Goal: Task Accomplishment & Management: Manage account settings

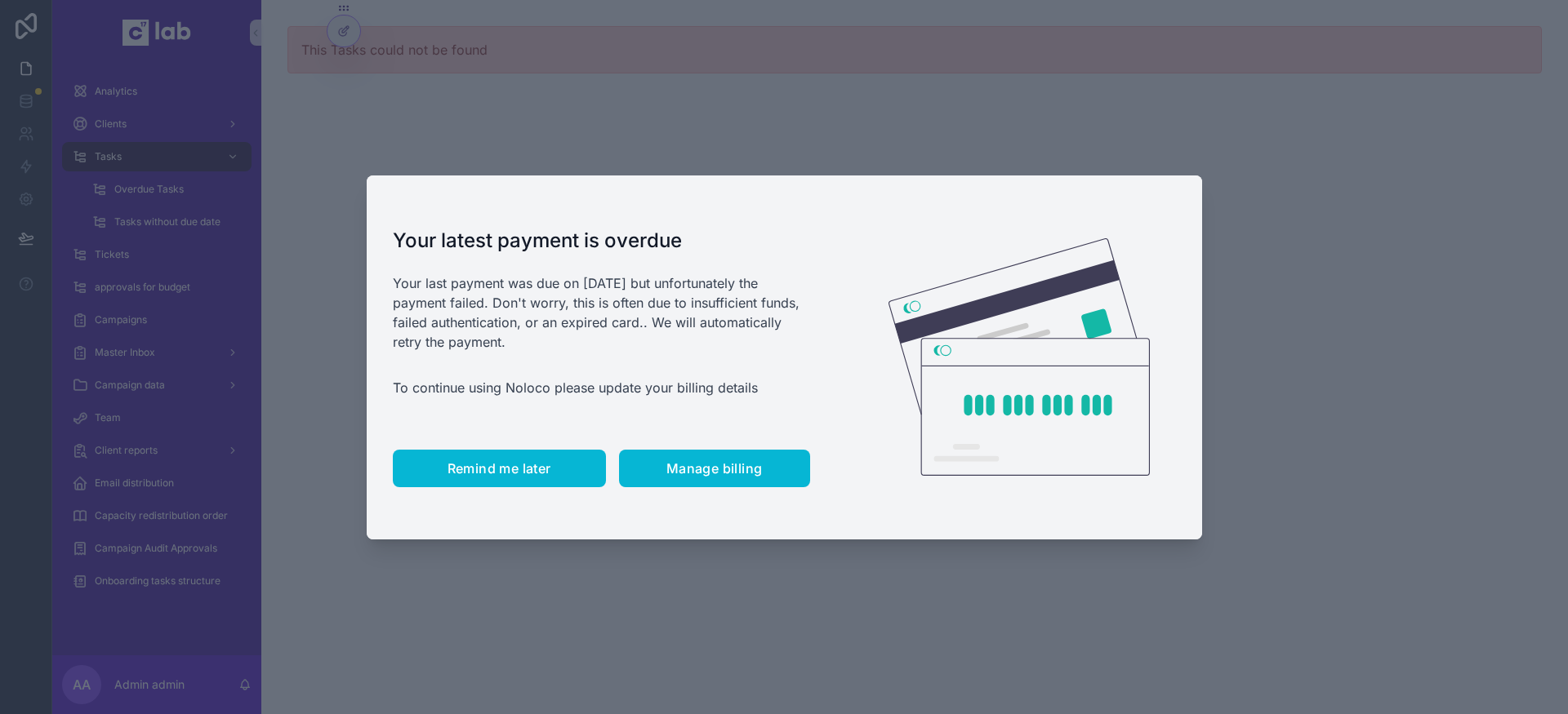
click at [483, 468] on span "Remind me later" at bounding box center [499, 468] width 104 height 16
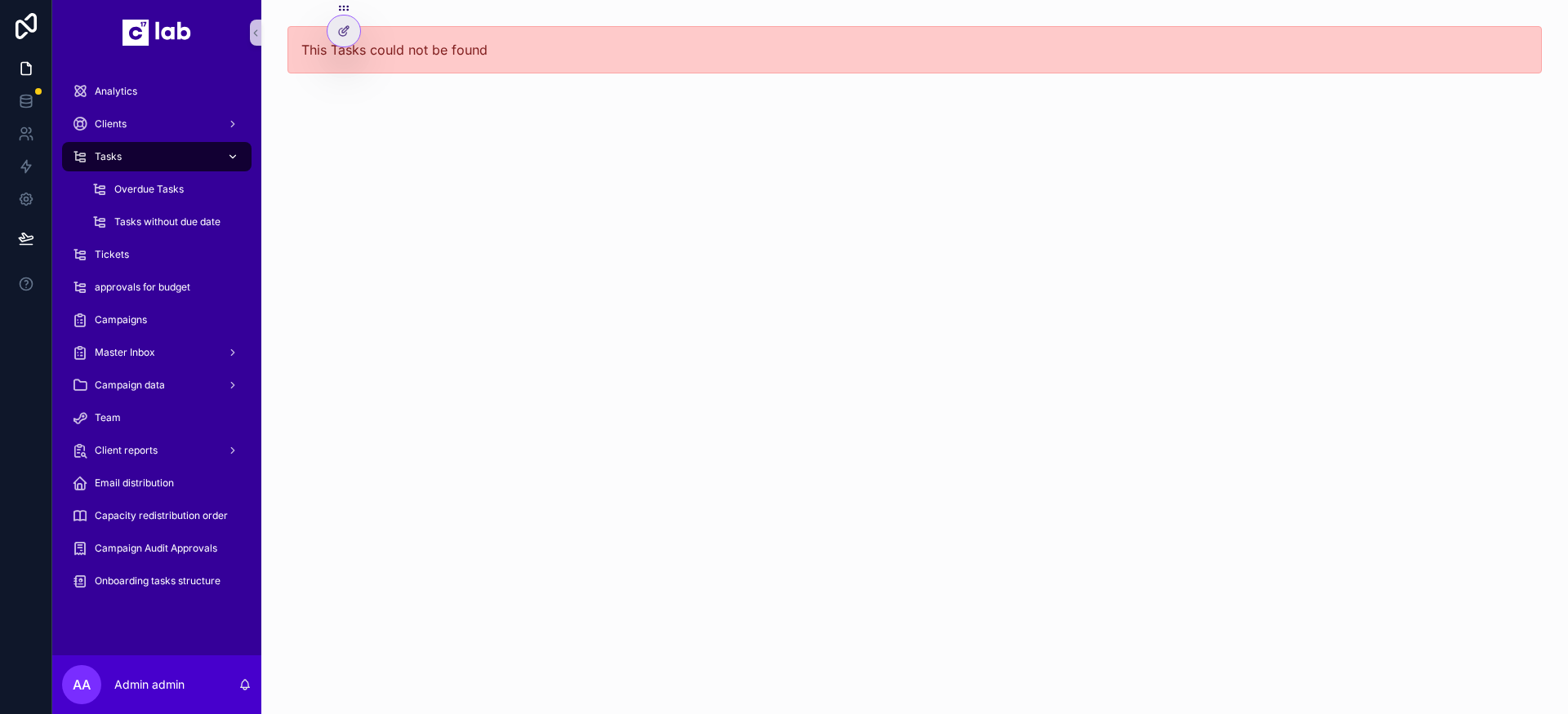
click at [125, 147] on div "Tasks" at bounding box center [156, 157] width 170 height 26
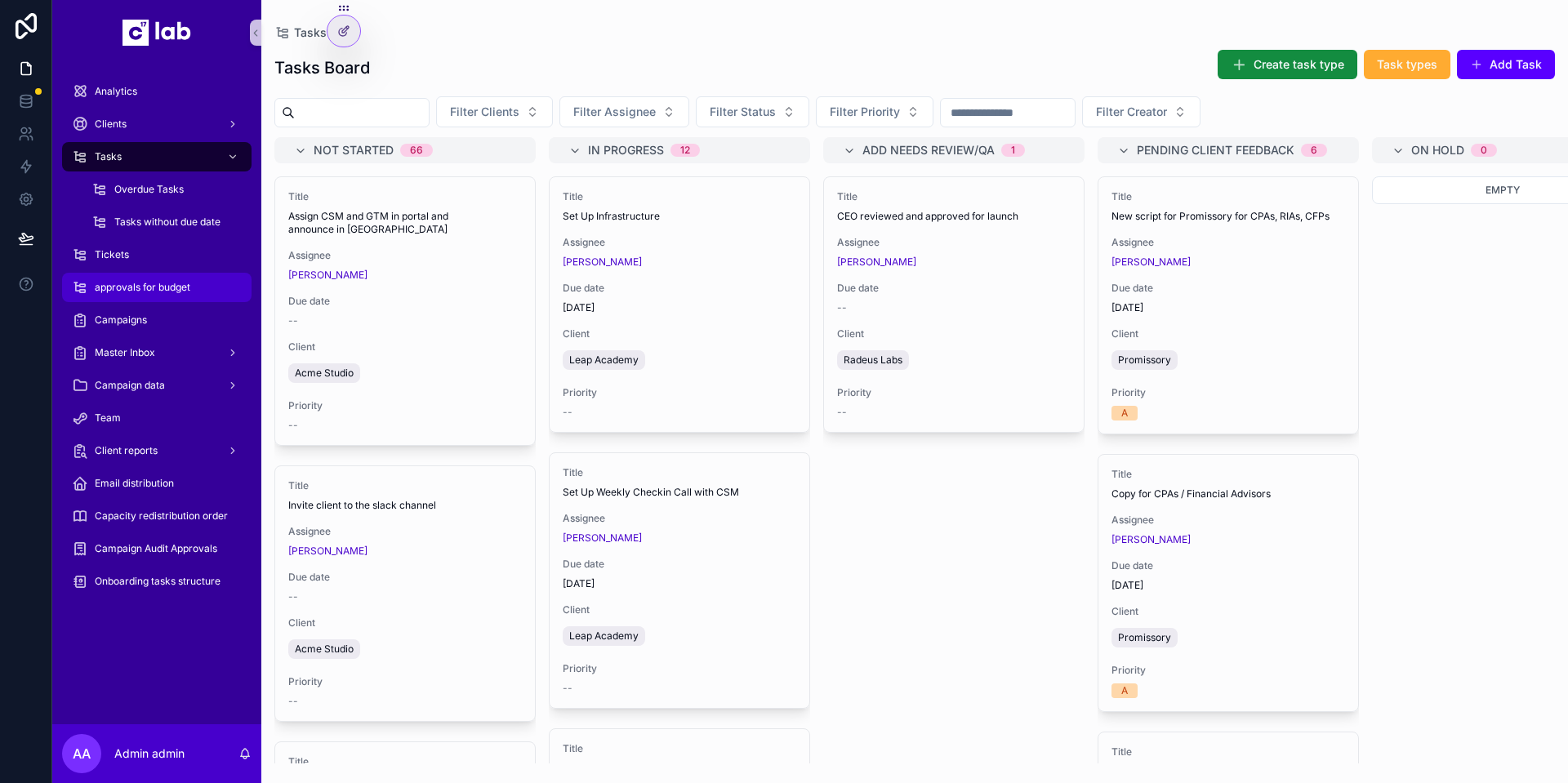
click at [220, 290] on div "approvals for budget" at bounding box center [156, 287] width 170 height 26
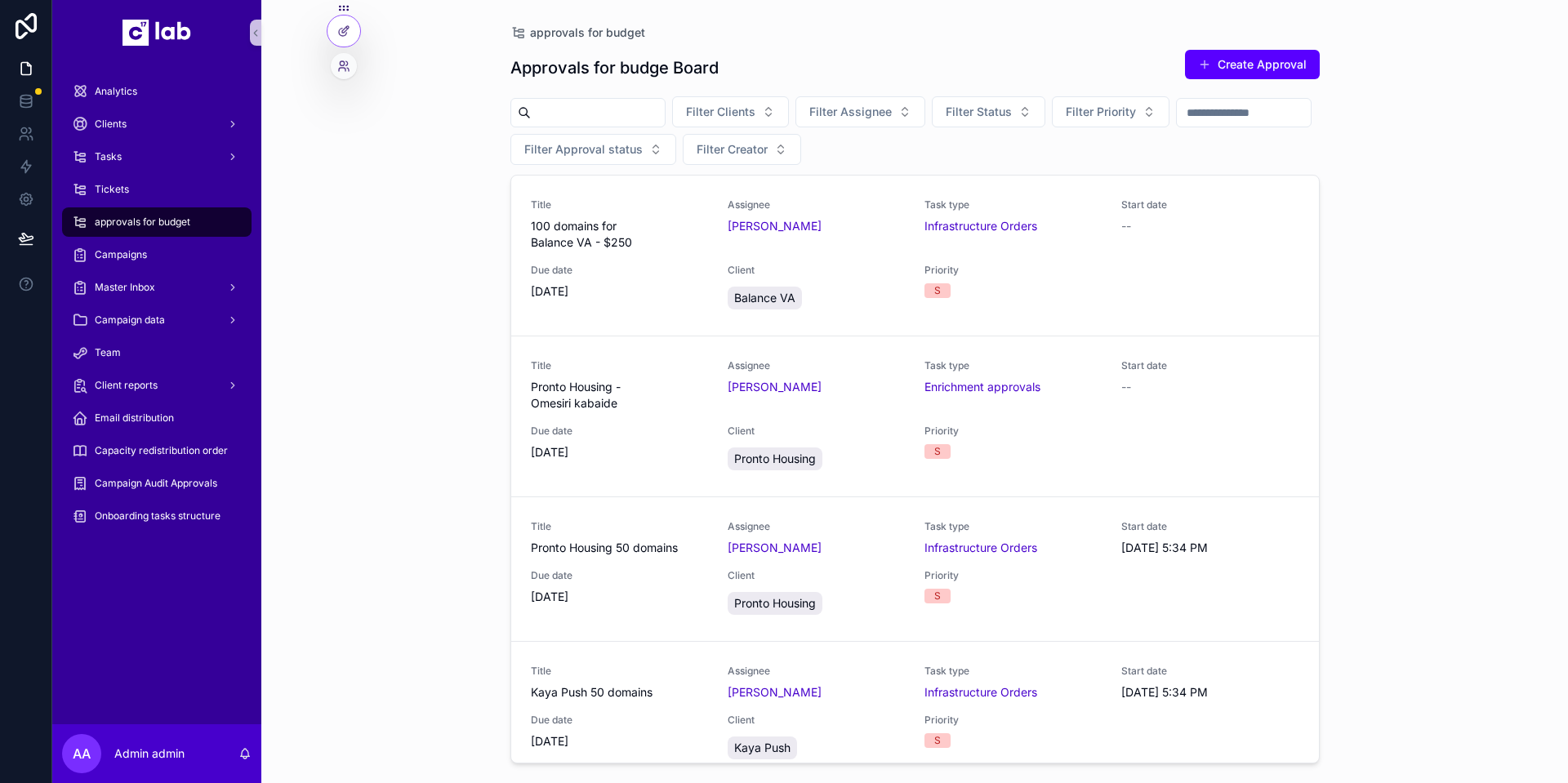
click at [355, 42] on div at bounding box center [344, 31] width 34 height 33
click at [341, 34] on icon at bounding box center [344, 31] width 13 height 13
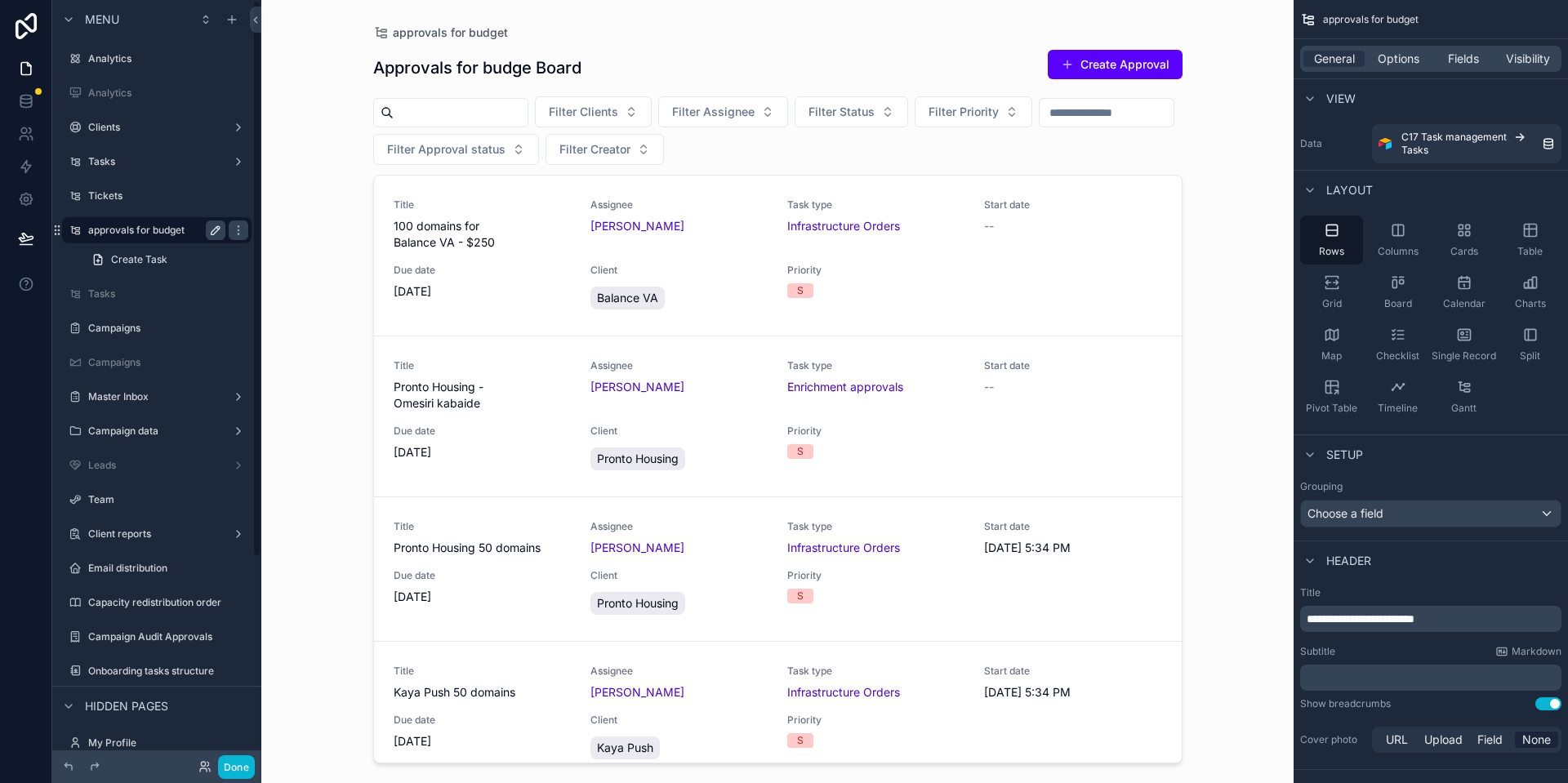
click at [219, 232] on icon "scrollable content" at bounding box center [216, 230] width 13 height 13
click at [186, 232] on input "**********" at bounding box center [144, 230] width 111 height 20
paste input "scrollable content"
type input "*********"
click at [232, 233] on icon "scrollable content" at bounding box center [238, 230] width 13 height 13
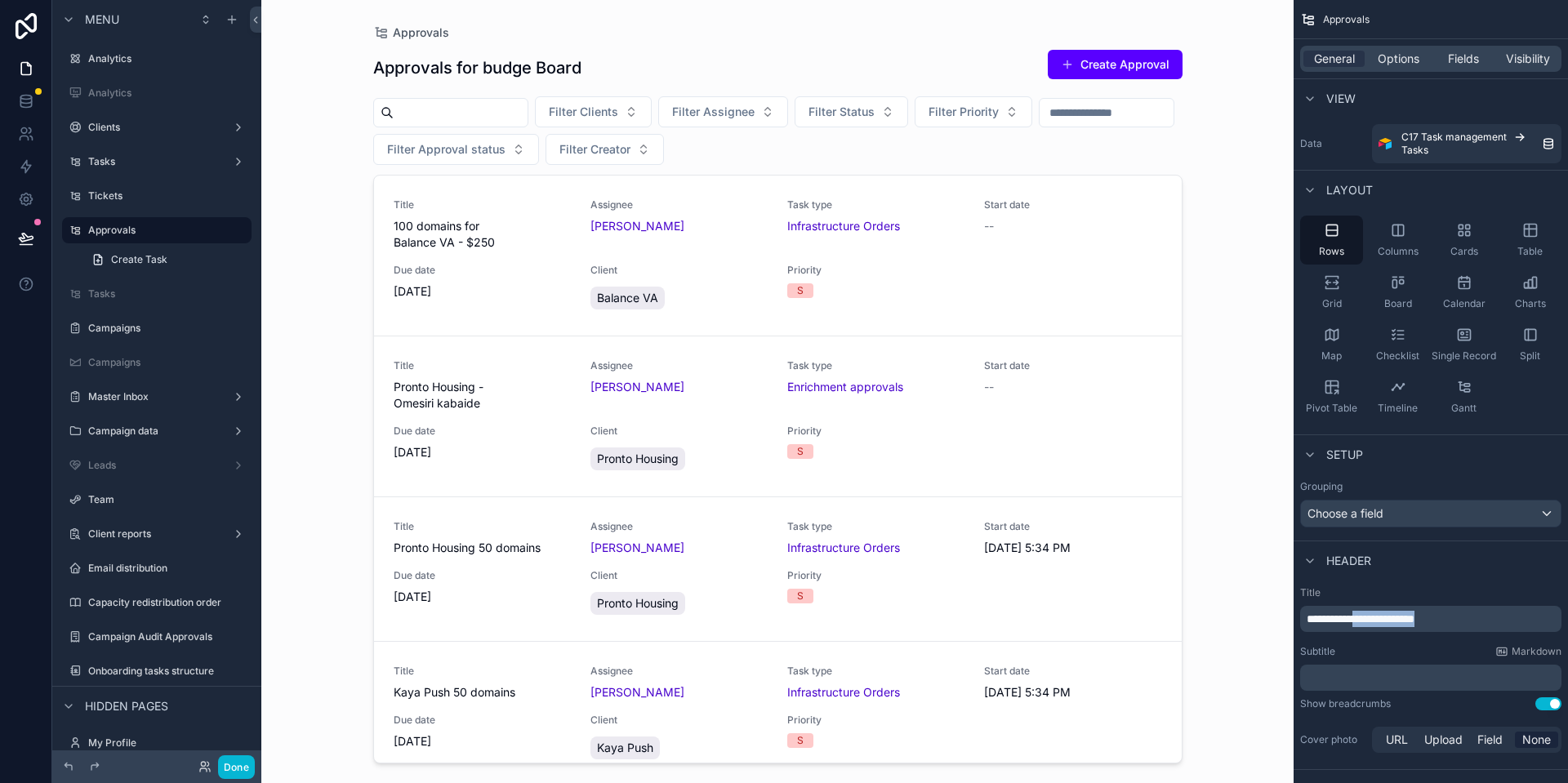
drag, startPoint x: 1458, startPoint y: 616, endPoint x: 1367, endPoint y: 623, distance: 91.3
click at [1367, 623] on p "**********" at bounding box center [1431, 618] width 252 height 16
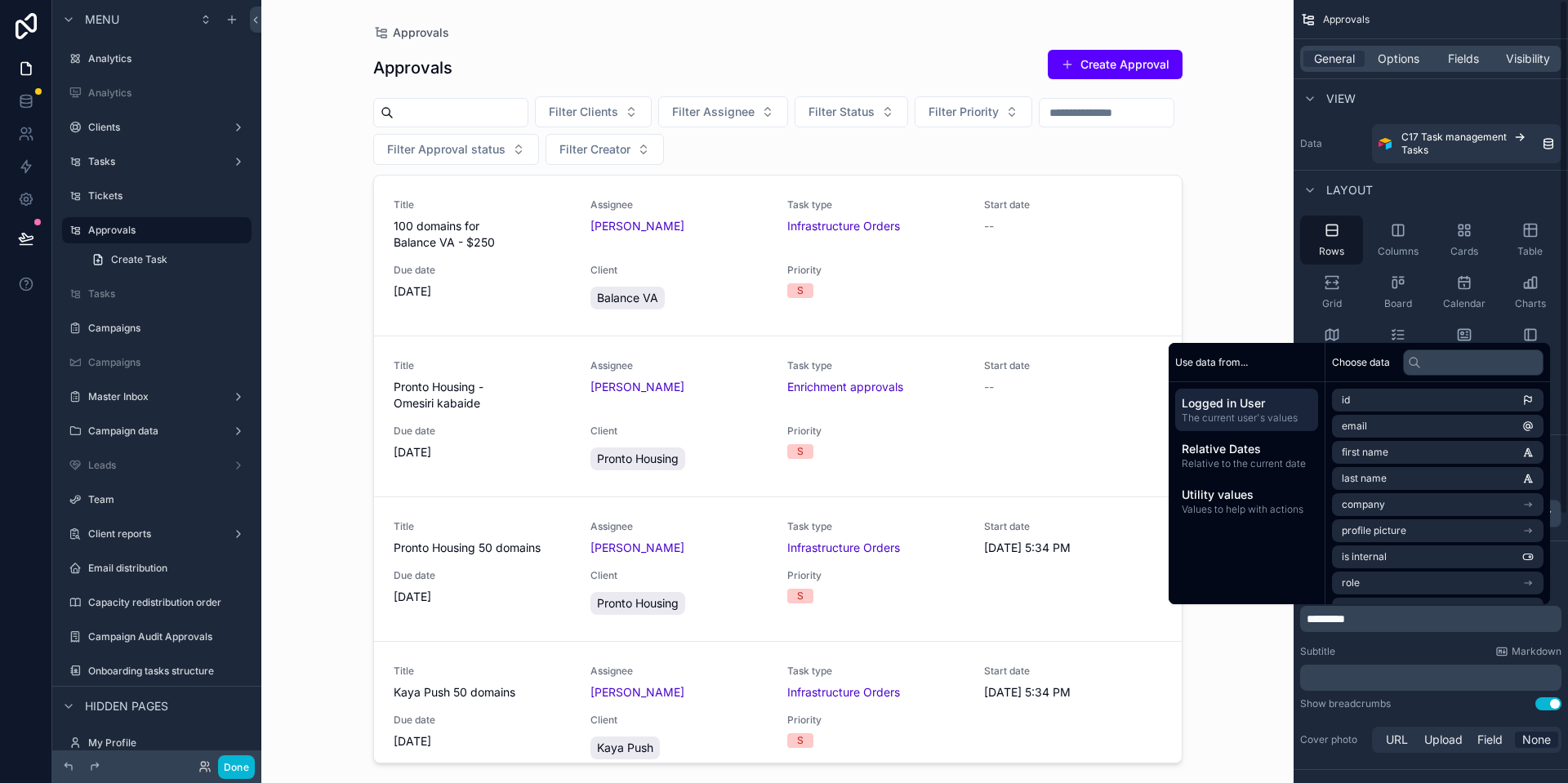
click at [1258, 625] on div "Approvals Approvals Create Approval Filter Clients Filter Assignee Filter Statu…" at bounding box center [776, 391] width 1032 height 783
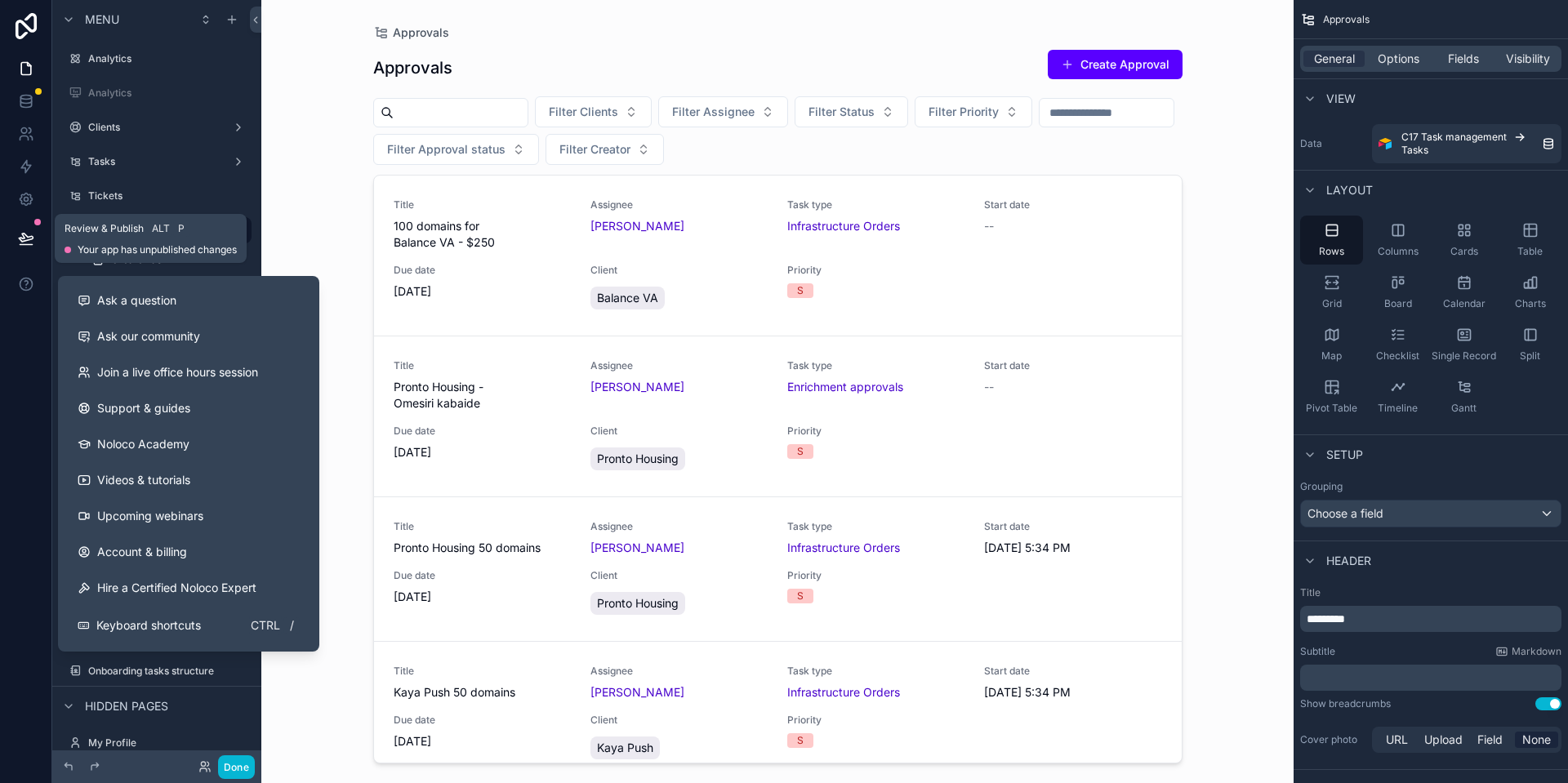
click at [27, 240] on icon at bounding box center [25, 237] width 14 height 8
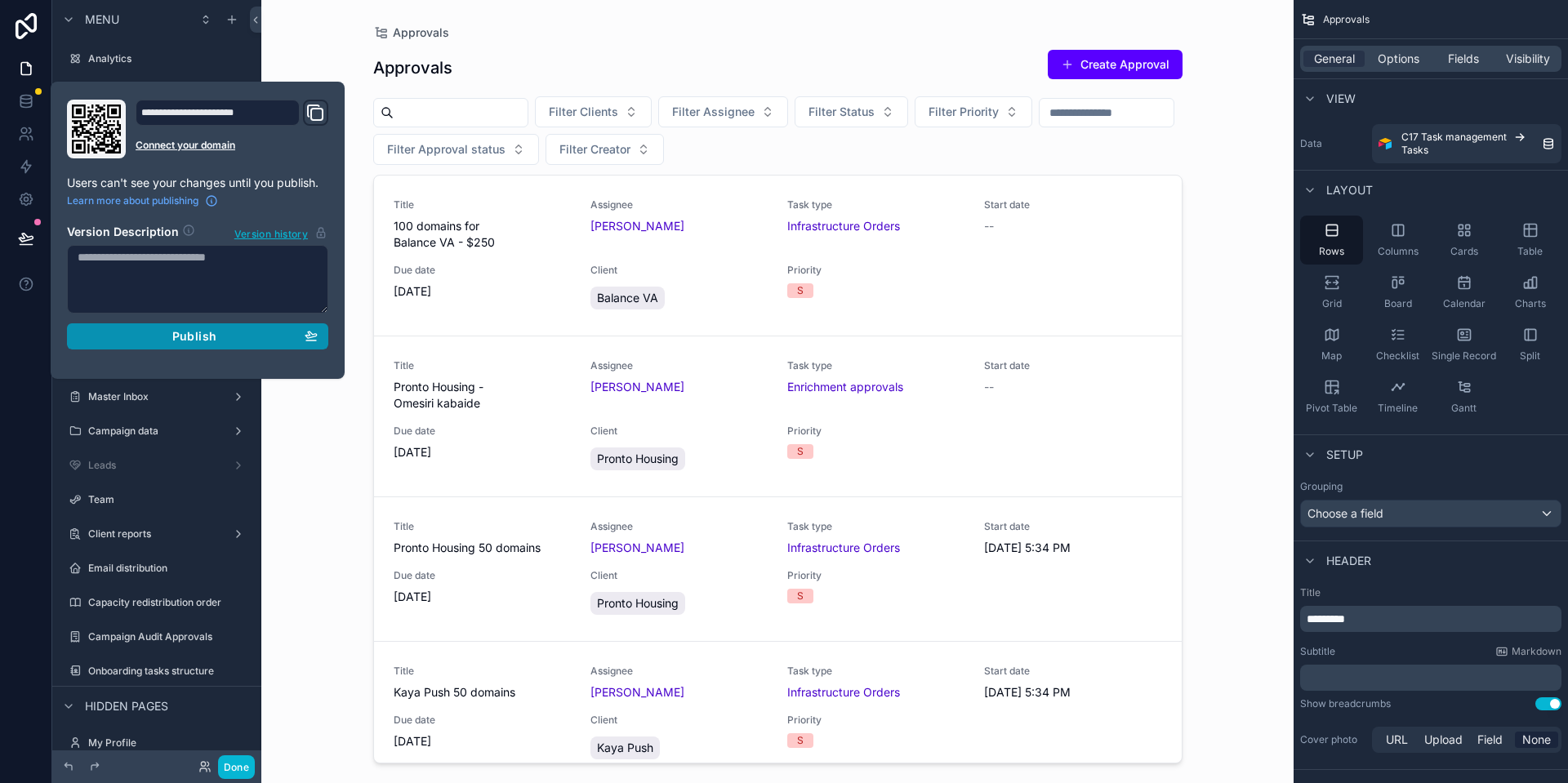
click at [262, 339] on div "Publish" at bounding box center [197, 336] width 240 height 15
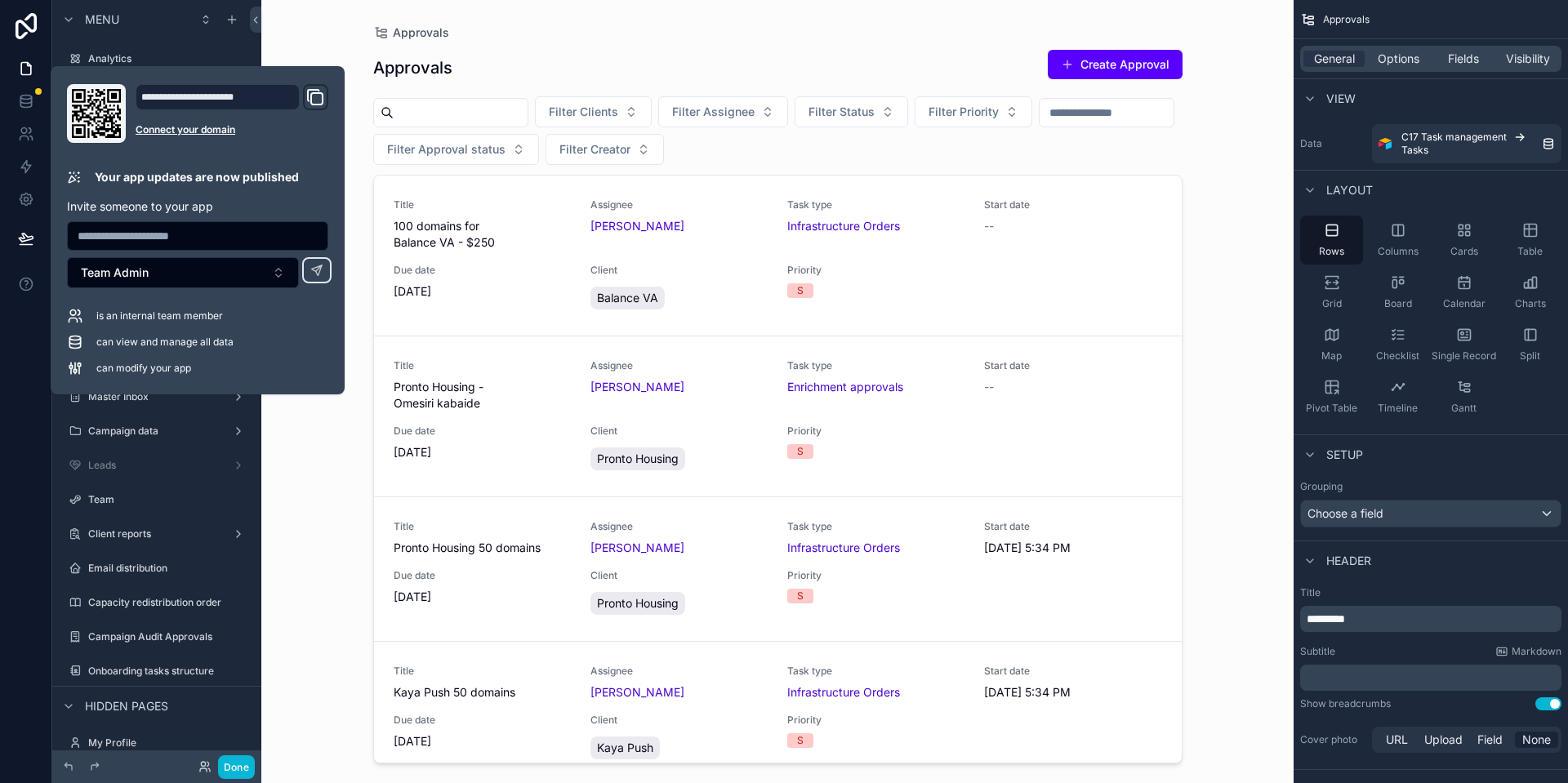
click at [579, 21] on div "scrollable content" at bounding box center [777, 382] width 835 height 763
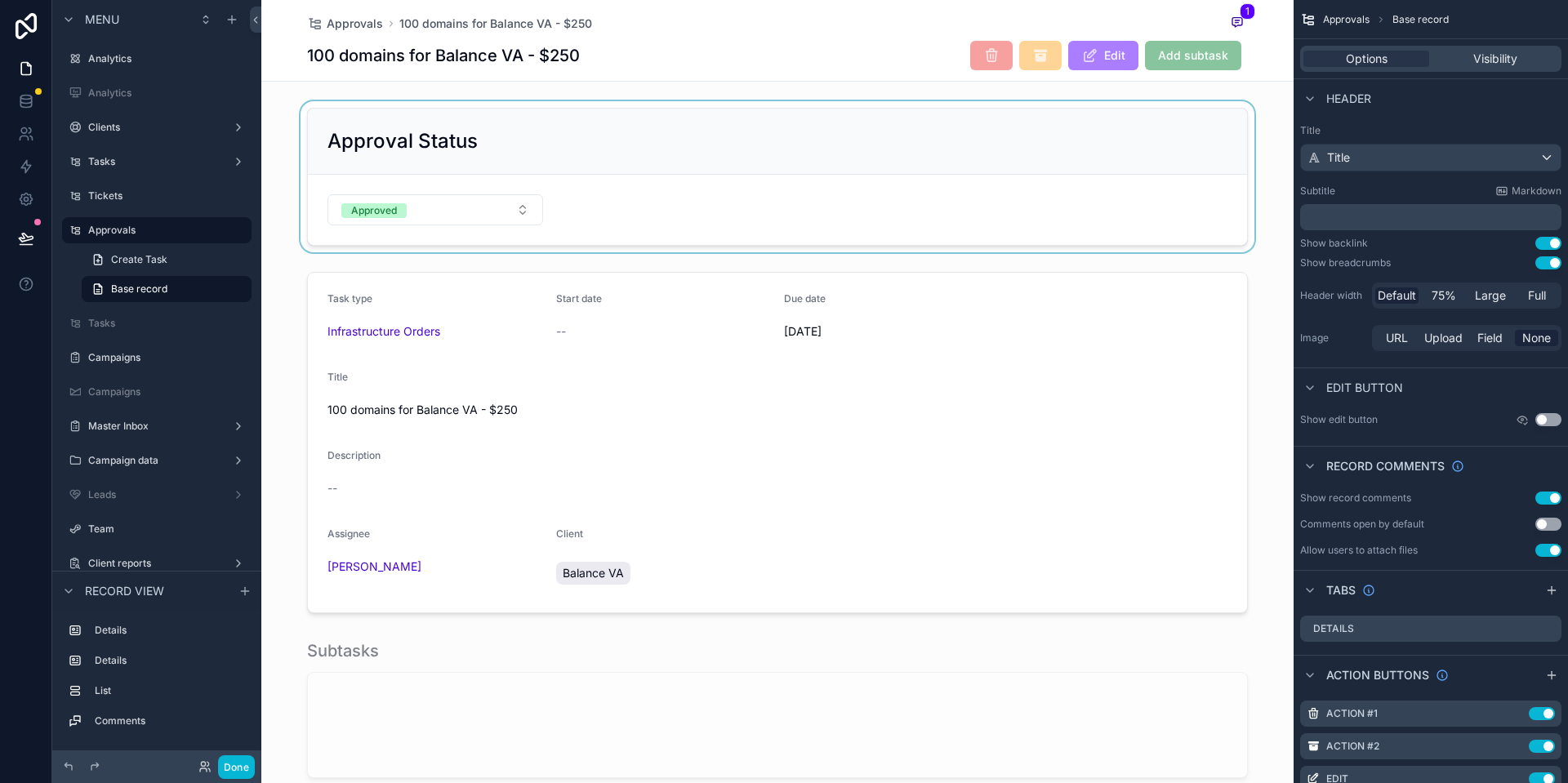
click at [520, 204] on div "scrollable content" at bounding box center [776, 176] width 1032 height 151
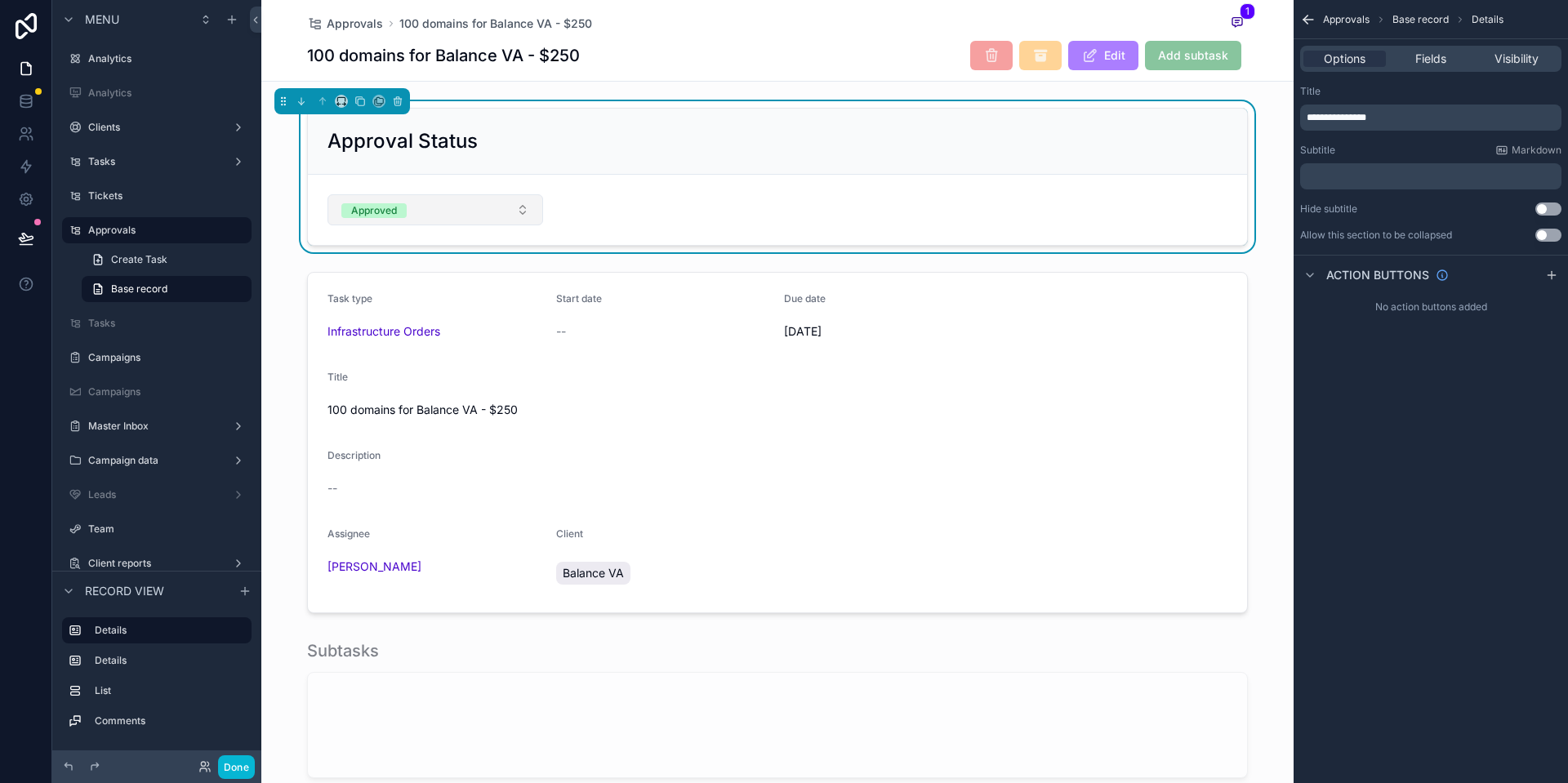
click at [505, 204] on button "Approved" at bounding box center [434, 209] width 216 height 31
click at [639, 201] on form "Approved" at bounding box center [777, 209] width 939 height 71
click at [36, 206] on link at bounding box center [25, 199] width 52 height 33
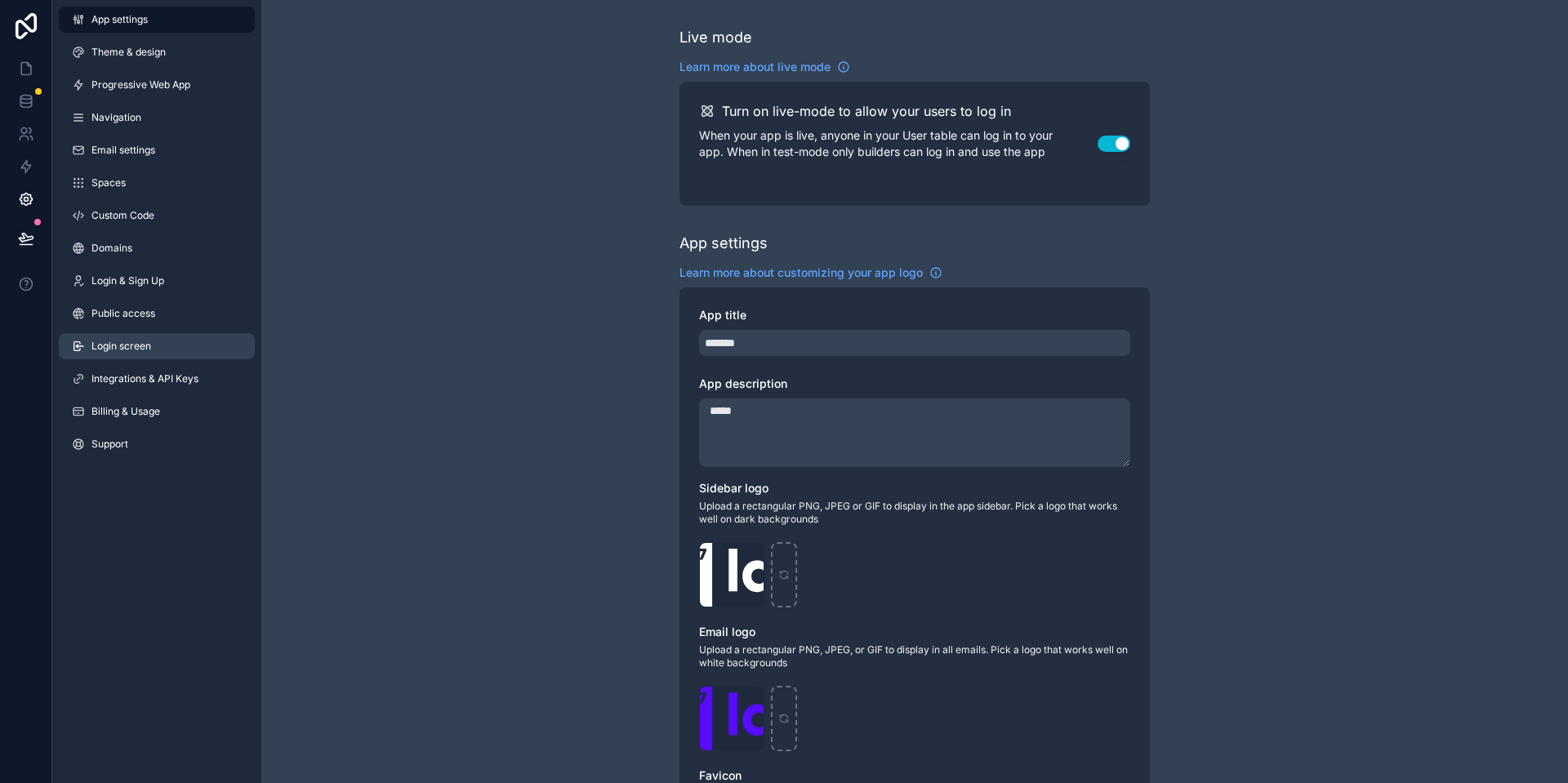
click at [168, 346] on link "Login screen" at bounding box center [156, 347] width 196 height 26
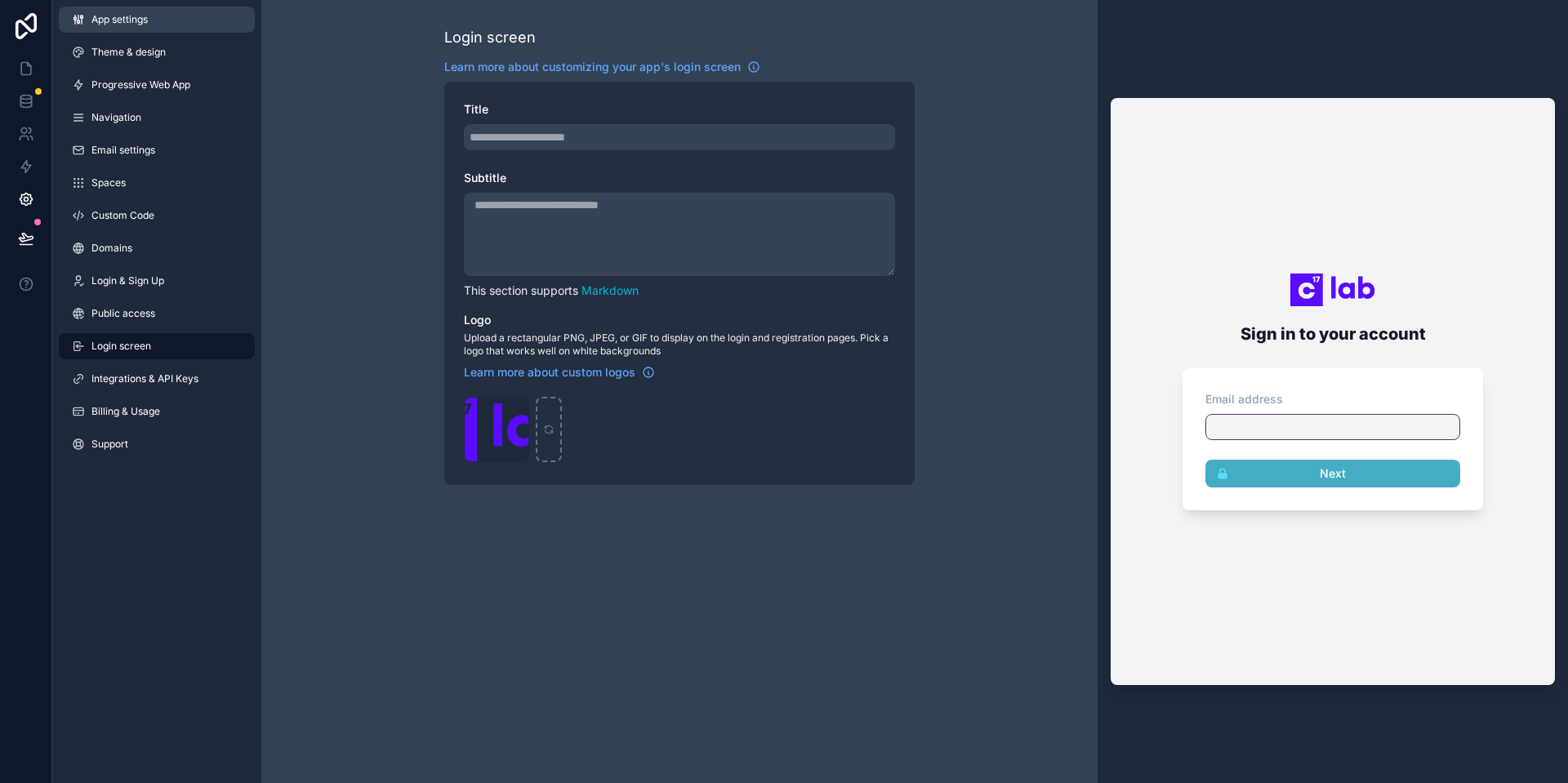
click at [202, 22] on link "App settings" at bounding box center [156, 20] width 196 height 26
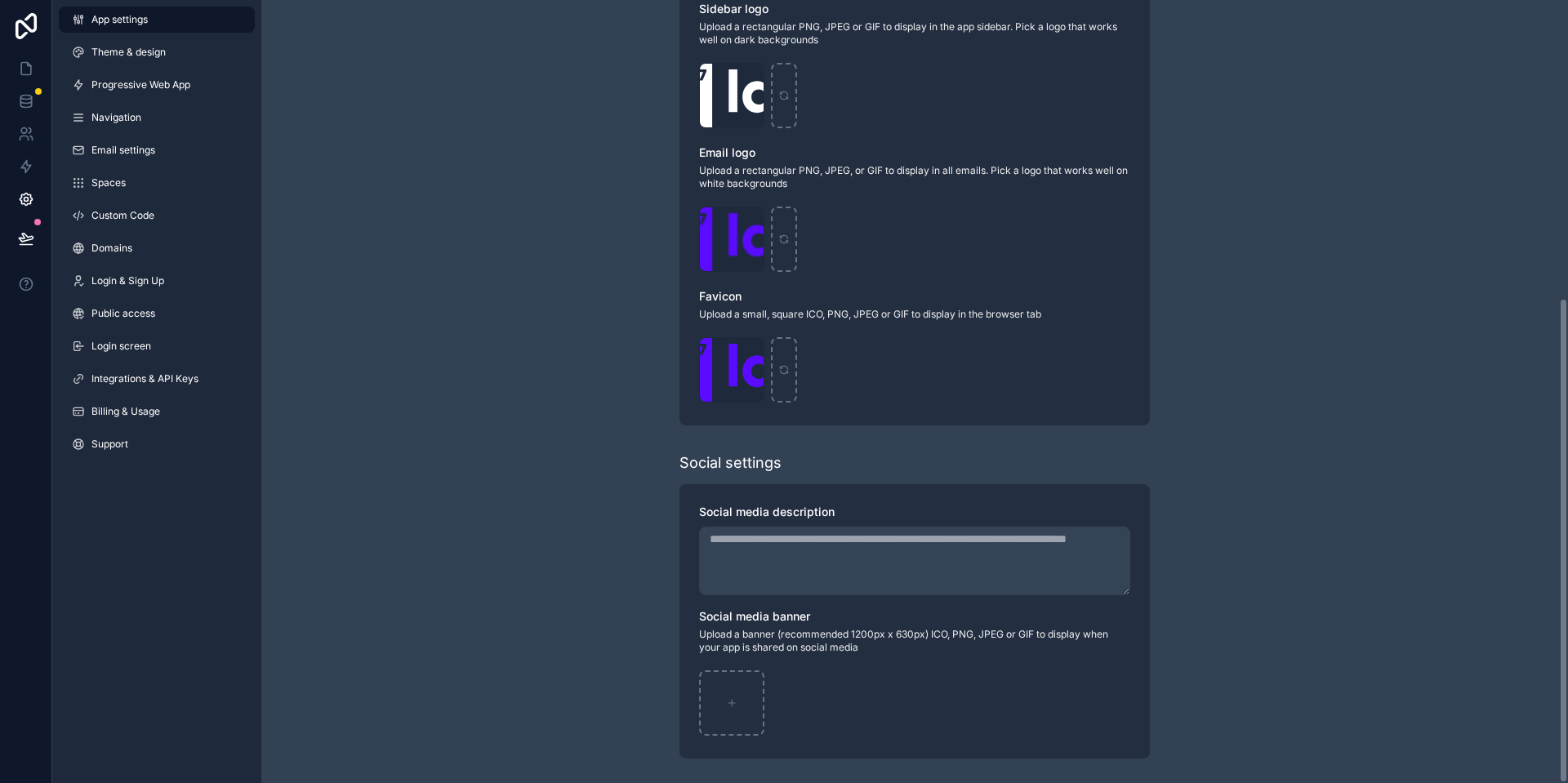
scroll to position [481, 0]
click at [22, 67] on icon at bounding box center [25, 68] width 16 height 16
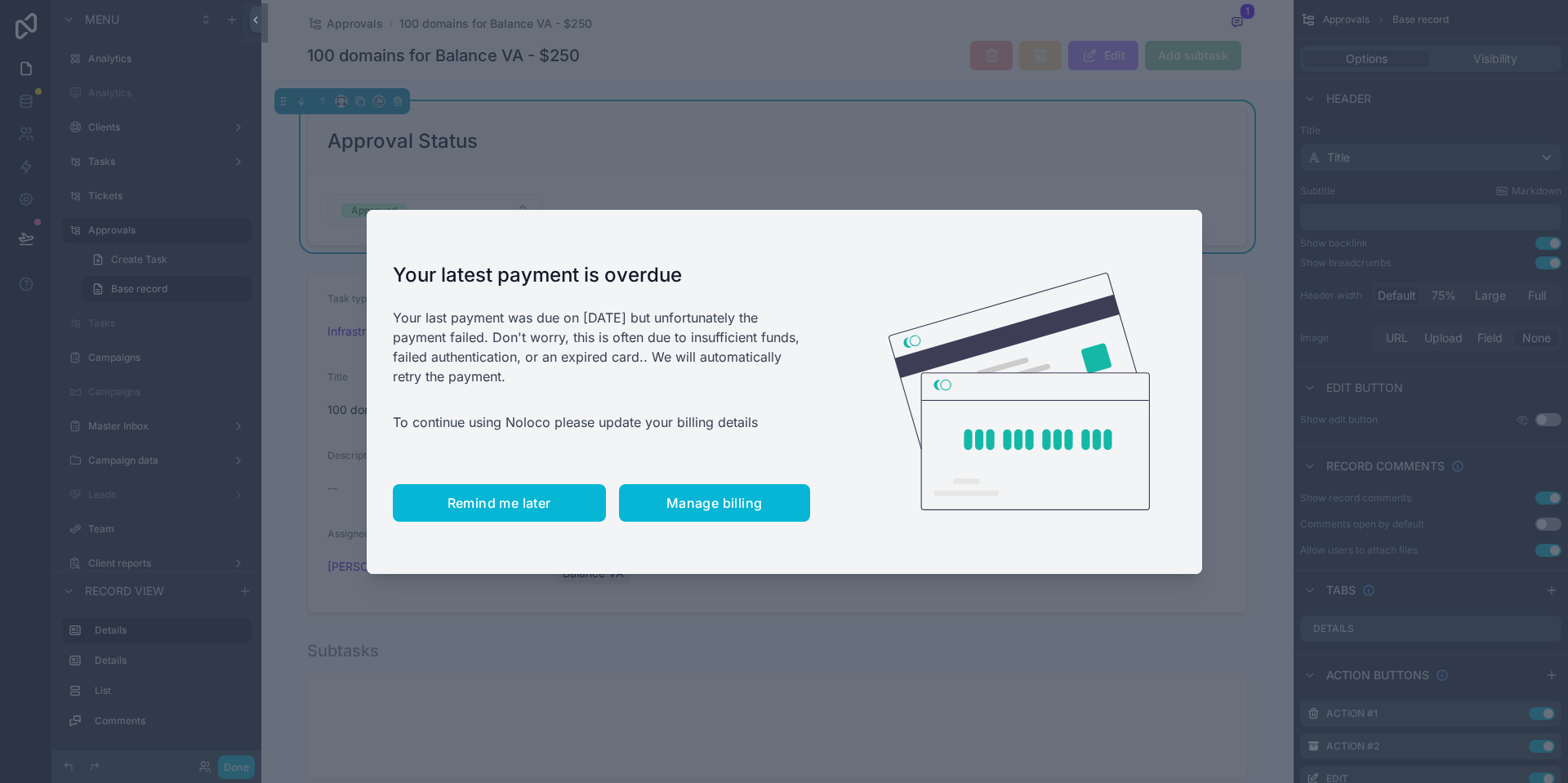
click at [474, 500] on span "Remind me later" at bounding box center [499, 502] width 104 height 16
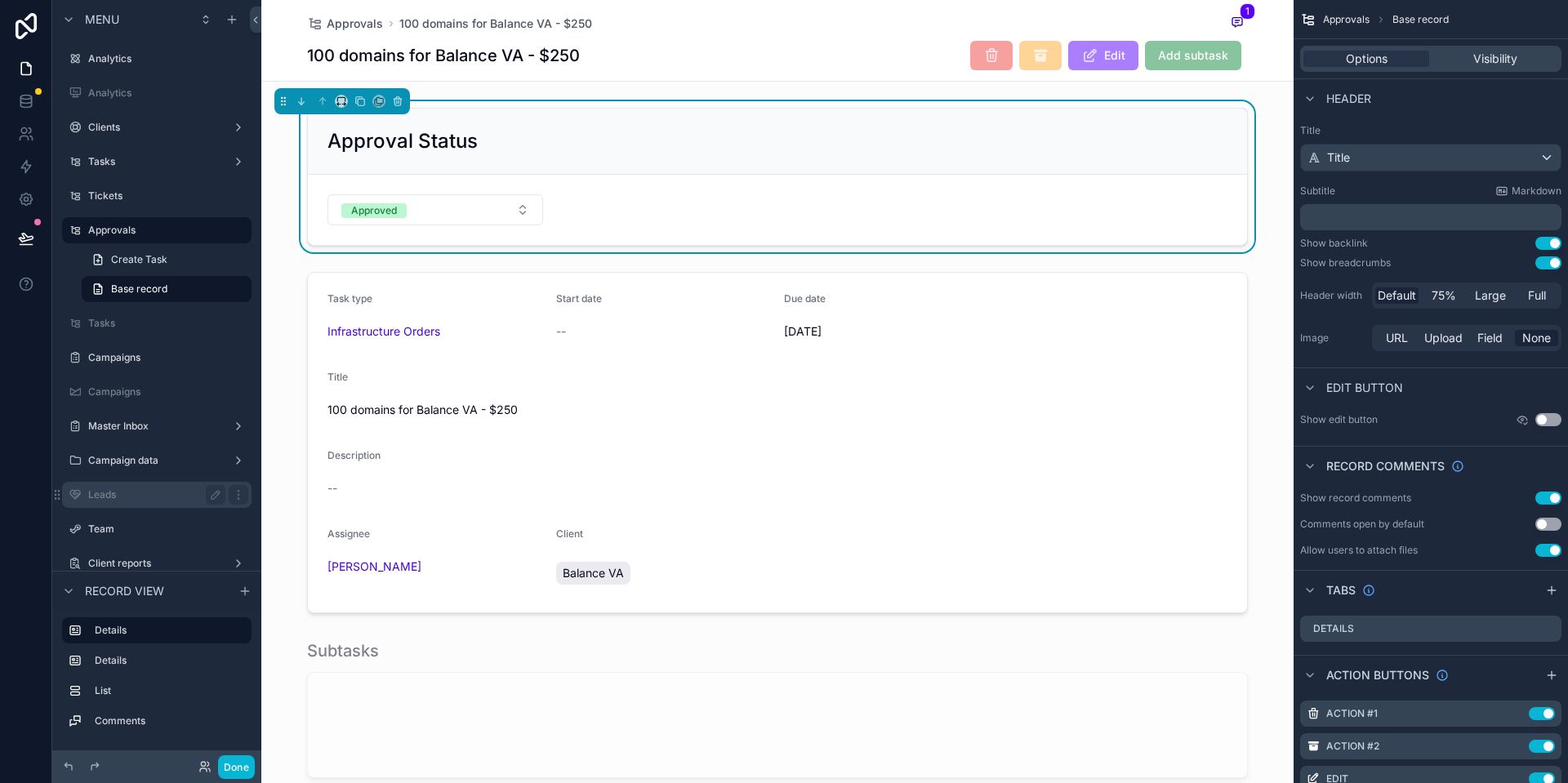
click at [151, 493] on label "Leads" at bounding box center [154, 495] width 131 height 13
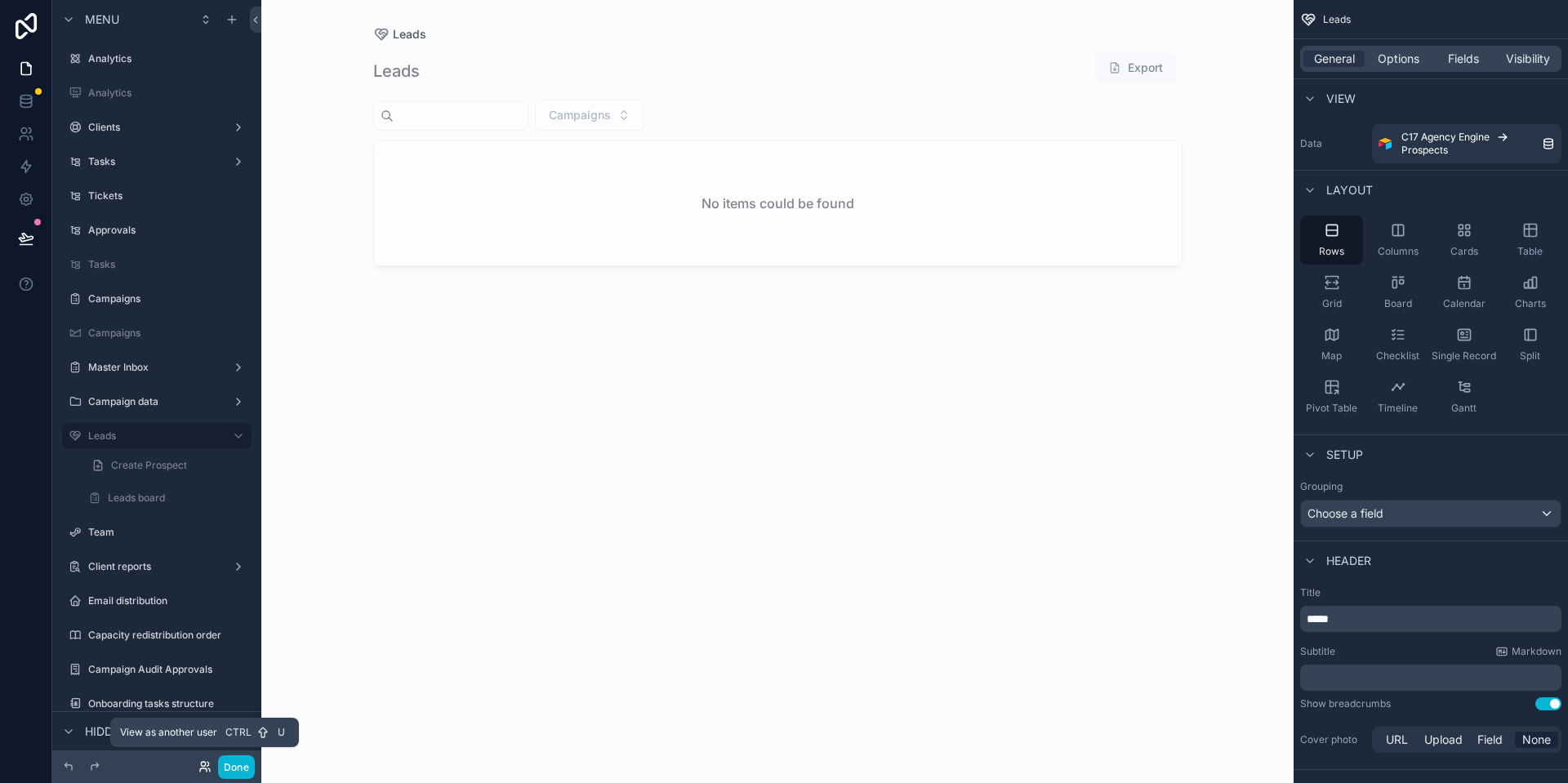
click at [199, 713] on icon at bounding box center [205, 767] width 13 height 13
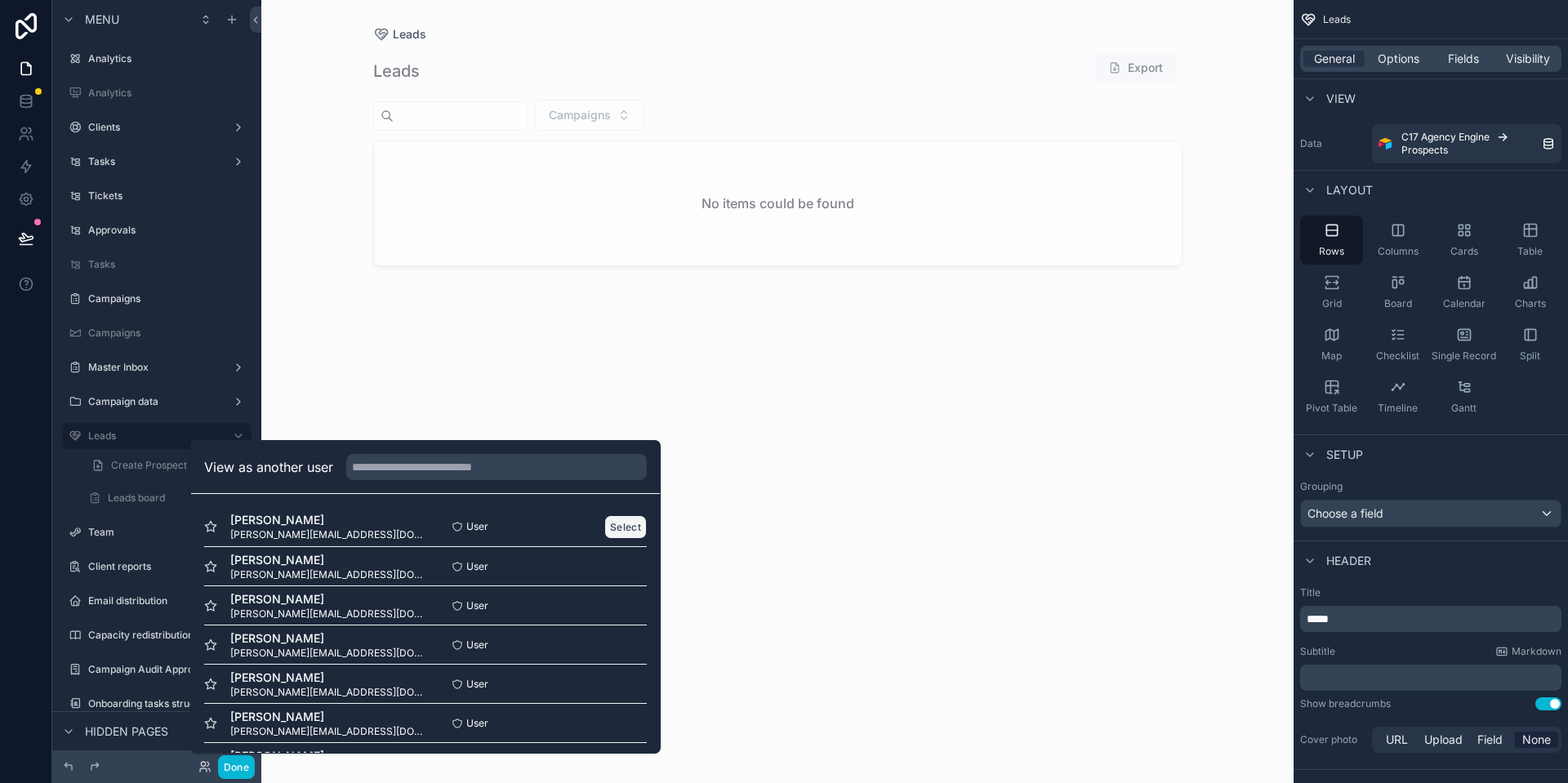
click at [604, 534] on button "Select" at bounding box center [625, 527] width 42 height 24
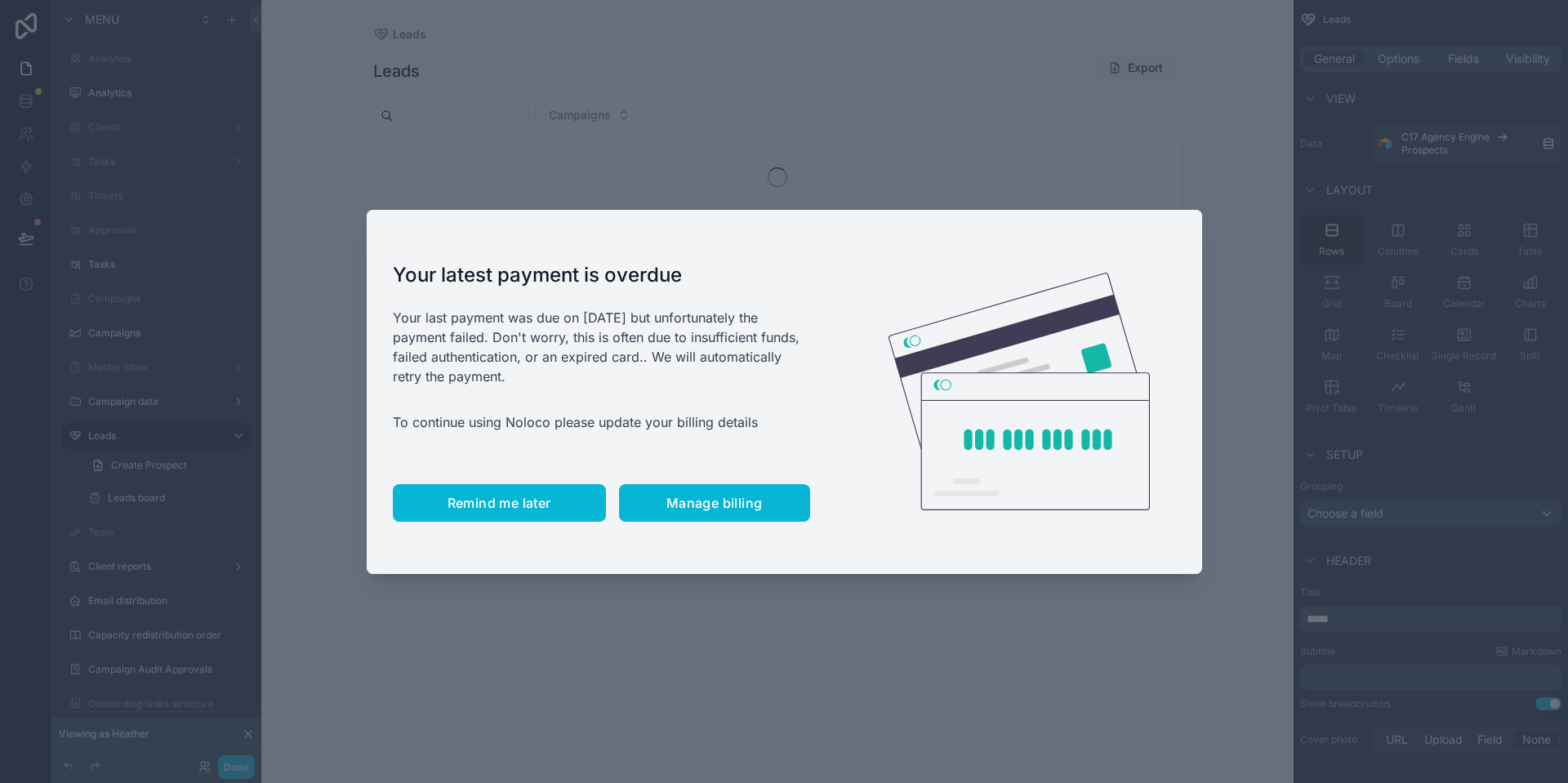
click at [517, 496] on span "Remind me later" at bounding box center [499, 502] width 104 height 16
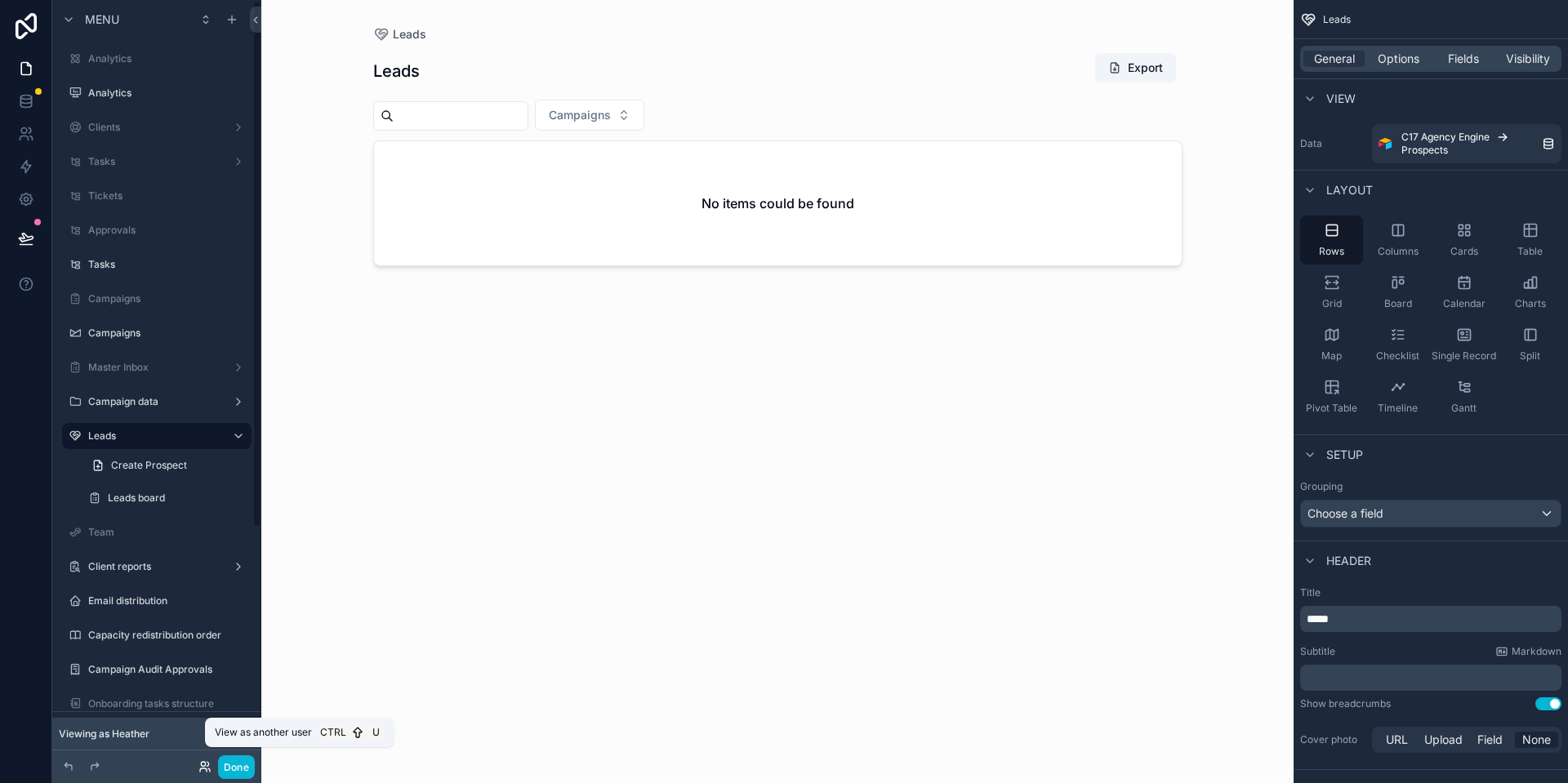
click at [205, 769] on icon at bounding box center [203, 769] width 7 height 3
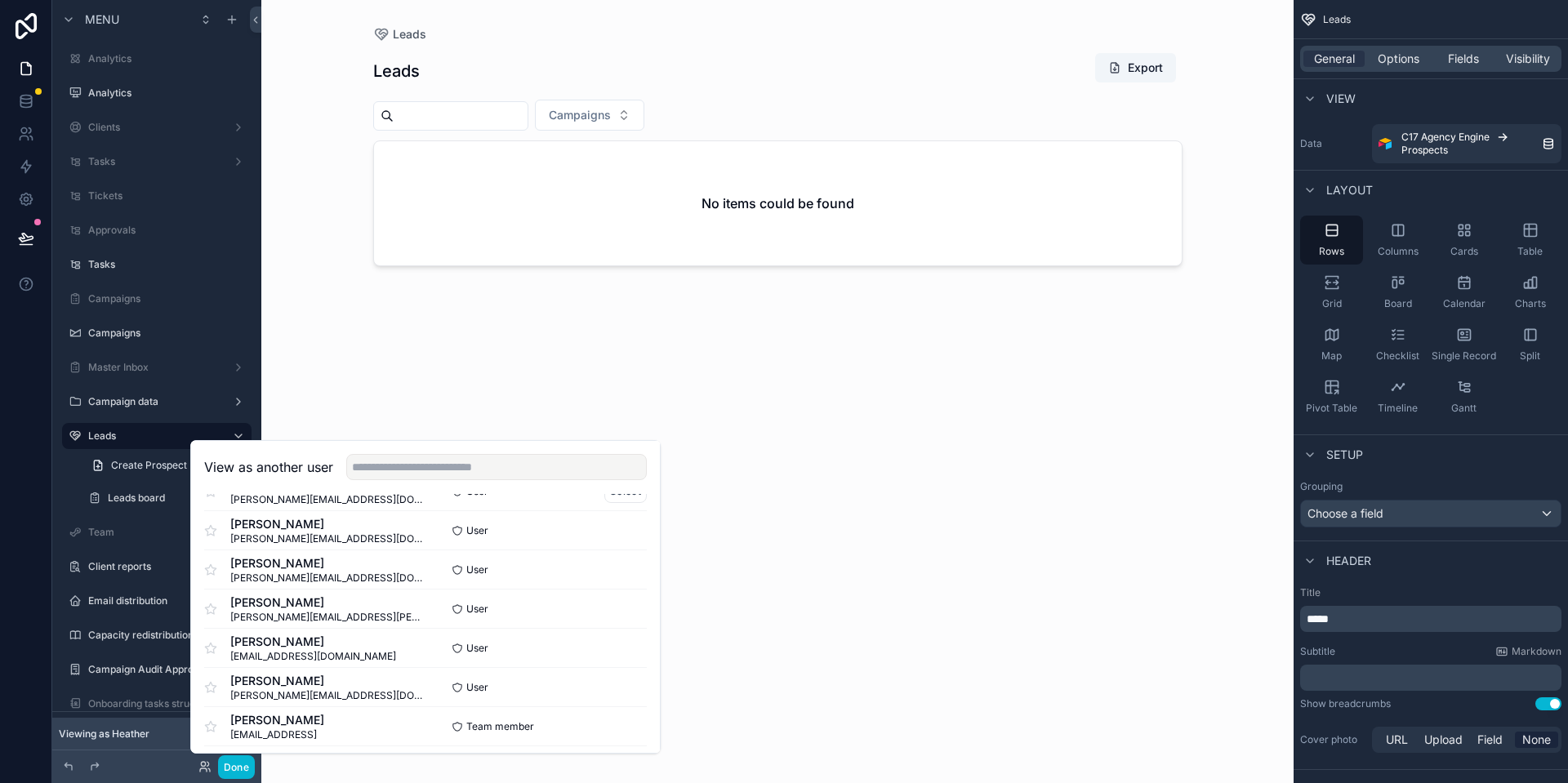
scroll to position [142, 0]
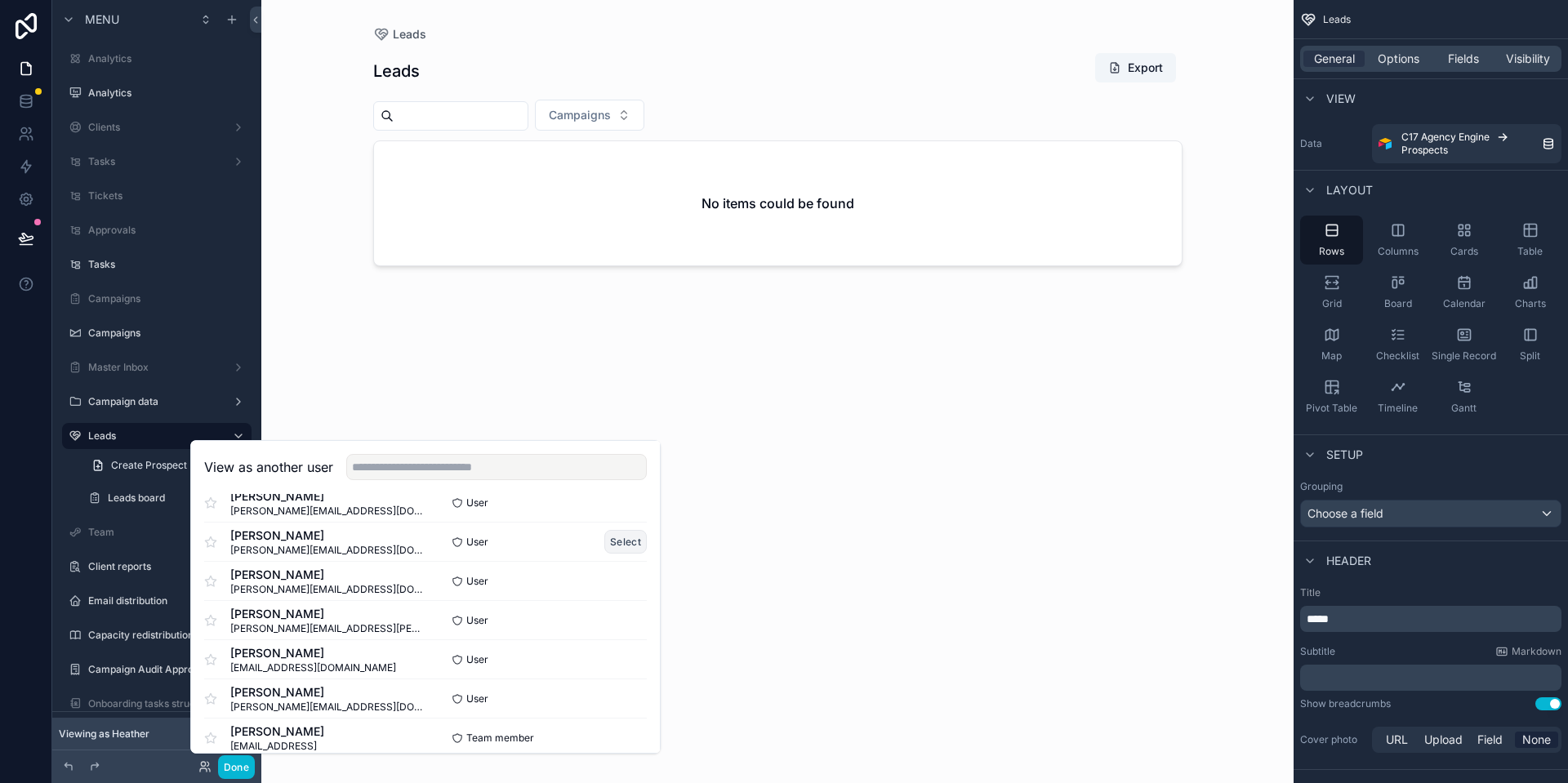
click at [614, 542] on button "Select" at bounding box center [625, 541] width 42 height 24
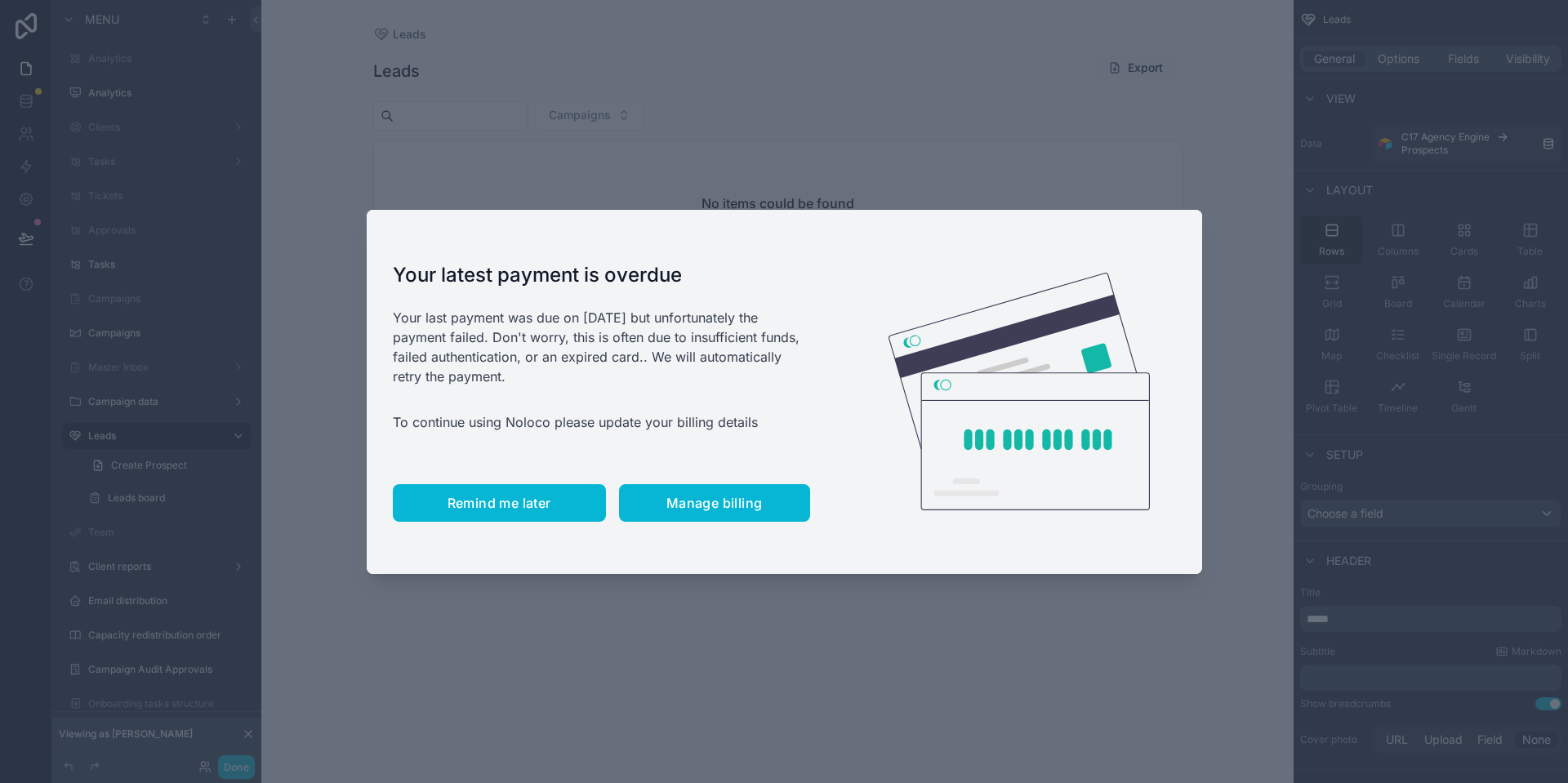
click at [505, 497] on span "Remind me later" at bounding box center [499, 502] width 104 height 16
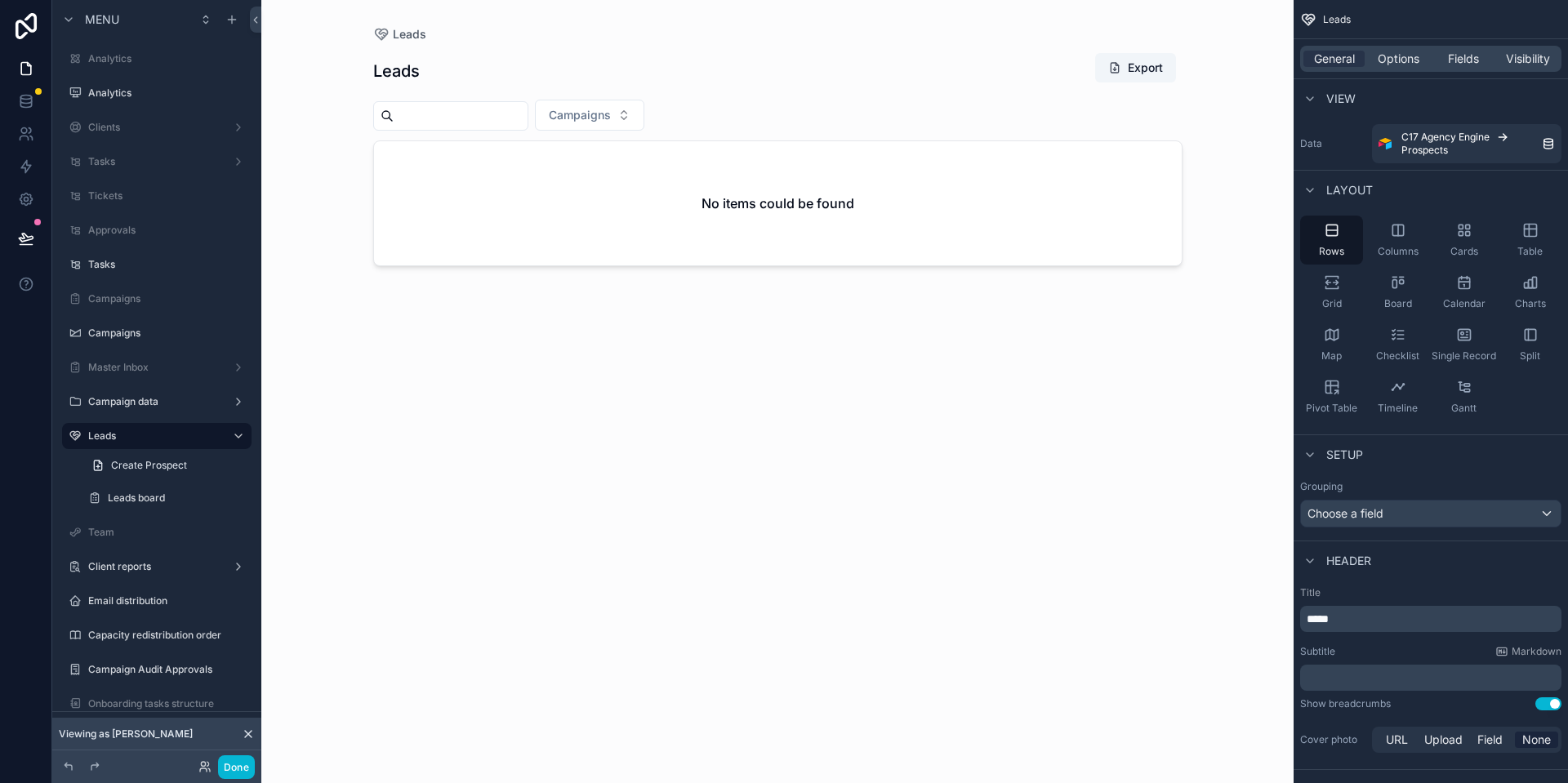
click at [792, 241] on div "scrollable content" at bounding box center [777, 382] width 835 height 763
click at [1399, 60] on span "Options" at bounding box center [1398, 58] width 41 height 16
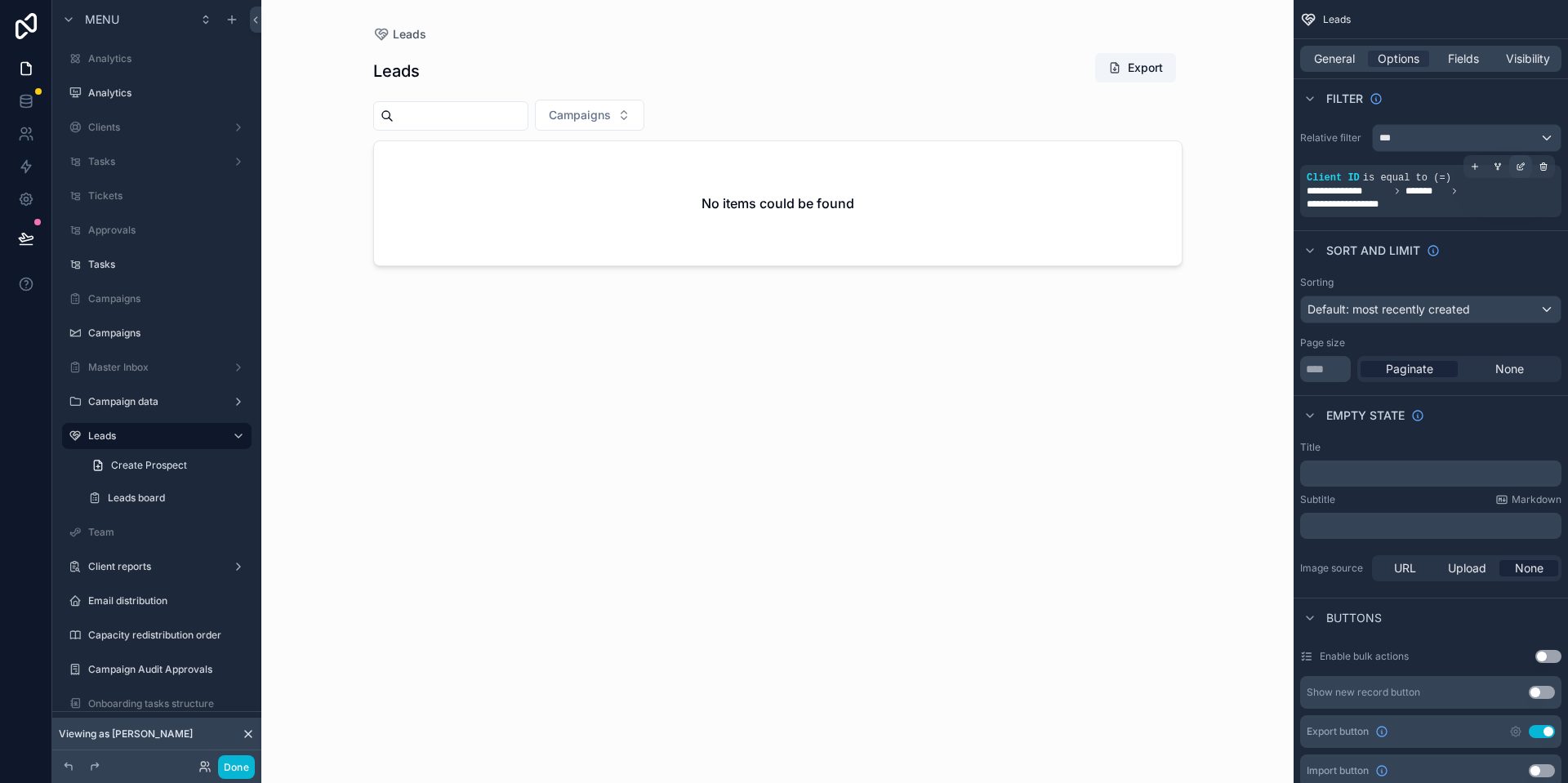
click at [1515, 169] on icon "scrollable content" at bounding box center [1520, 167] width 9 height 9
click at [918, 468] on div "Leads Export Campaigns No items could be found" at bounding box center [777, 402] width 809 height 721
click at [207, 761] on icon at bounding box center [205, 767] width 13 height 13
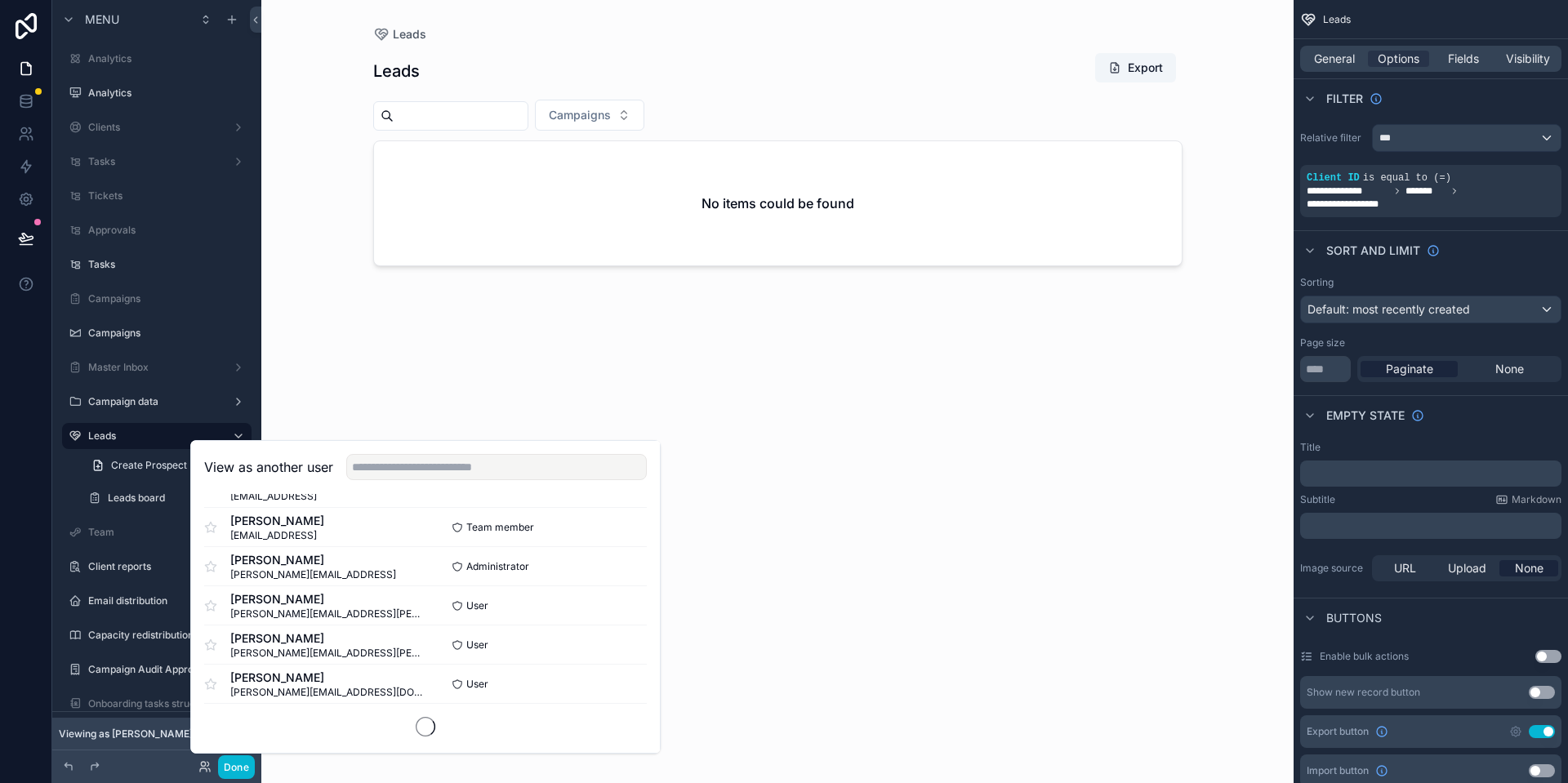
scroll to position [989, 0]
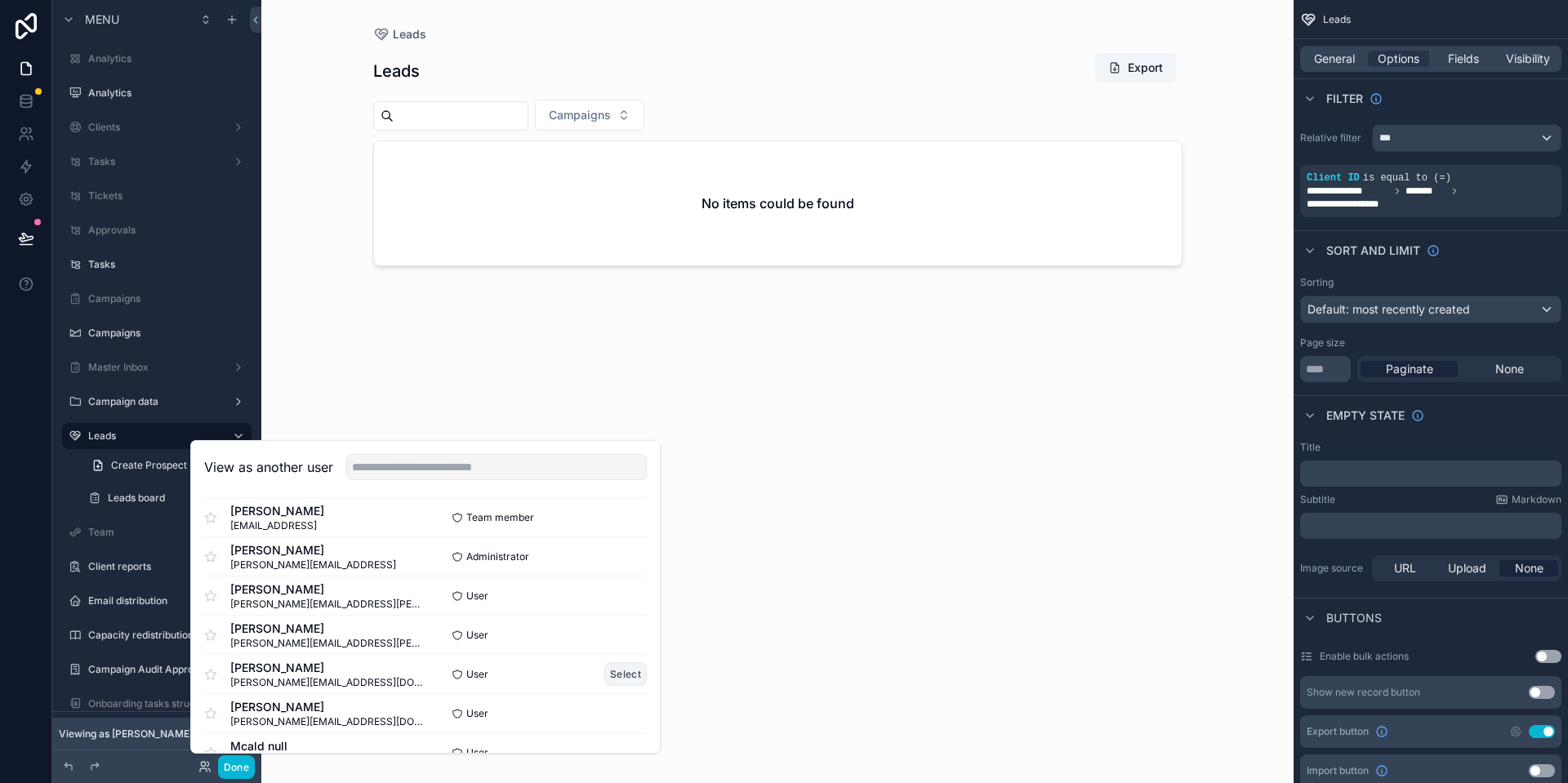
click at [604, 671] on button "Select" at bounding box center [625, 674] width 42 height 24
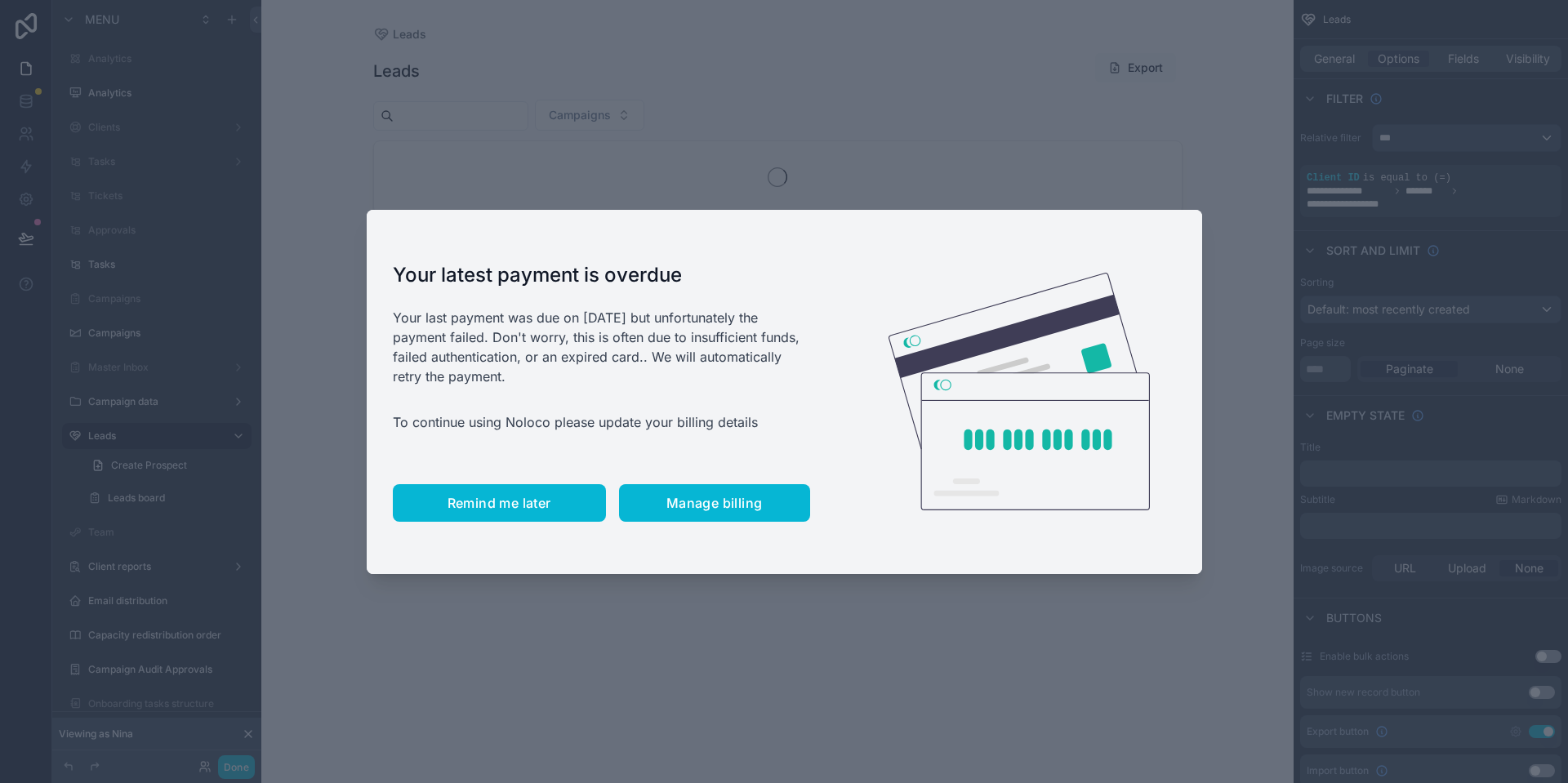
click at [484, 498] on span "Remind me later" at bounding box center [499, 502] width 104 height 16
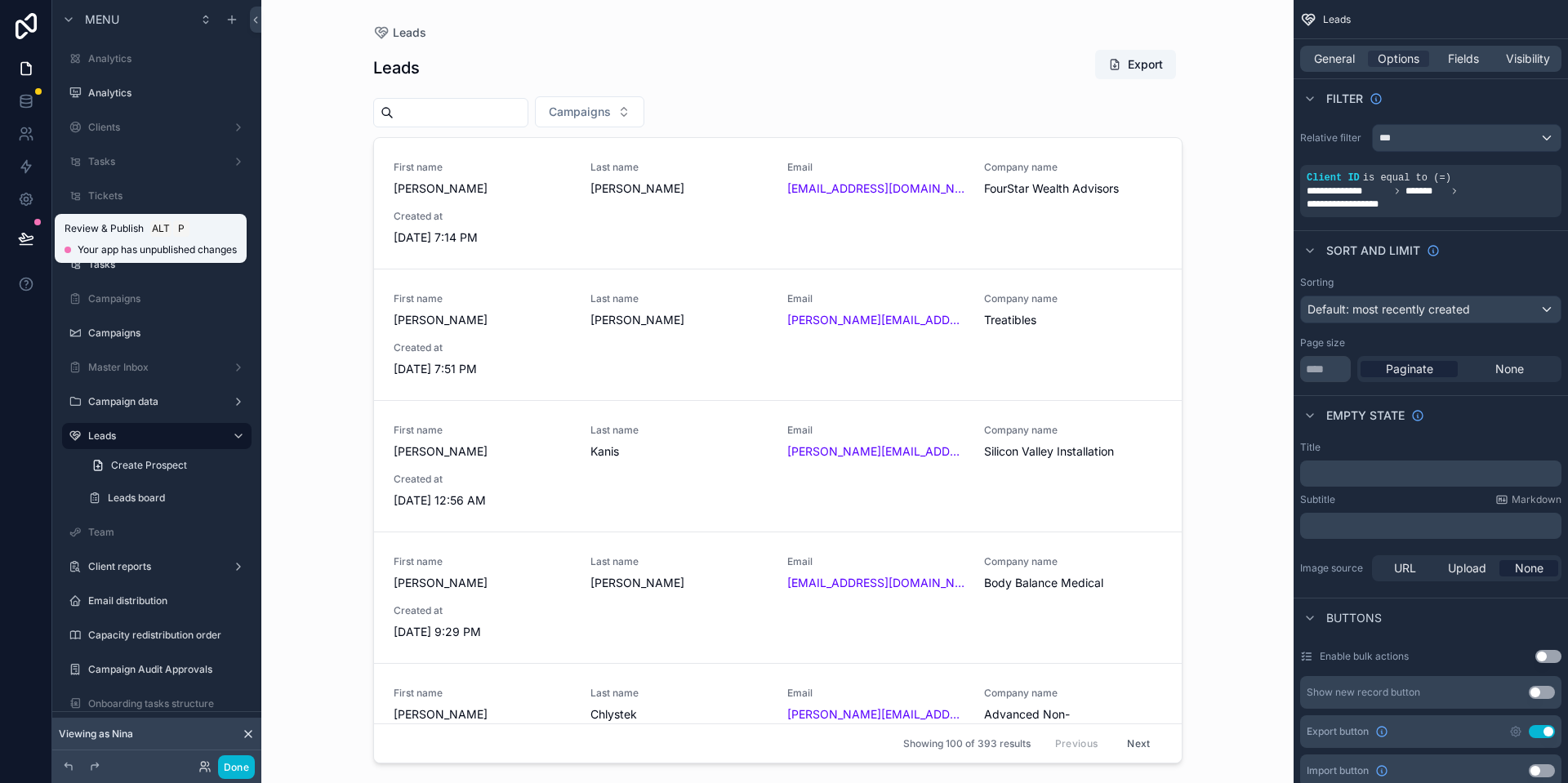
click at [24, 237] on icon at bounding box center [25, 237] width 14 height 8
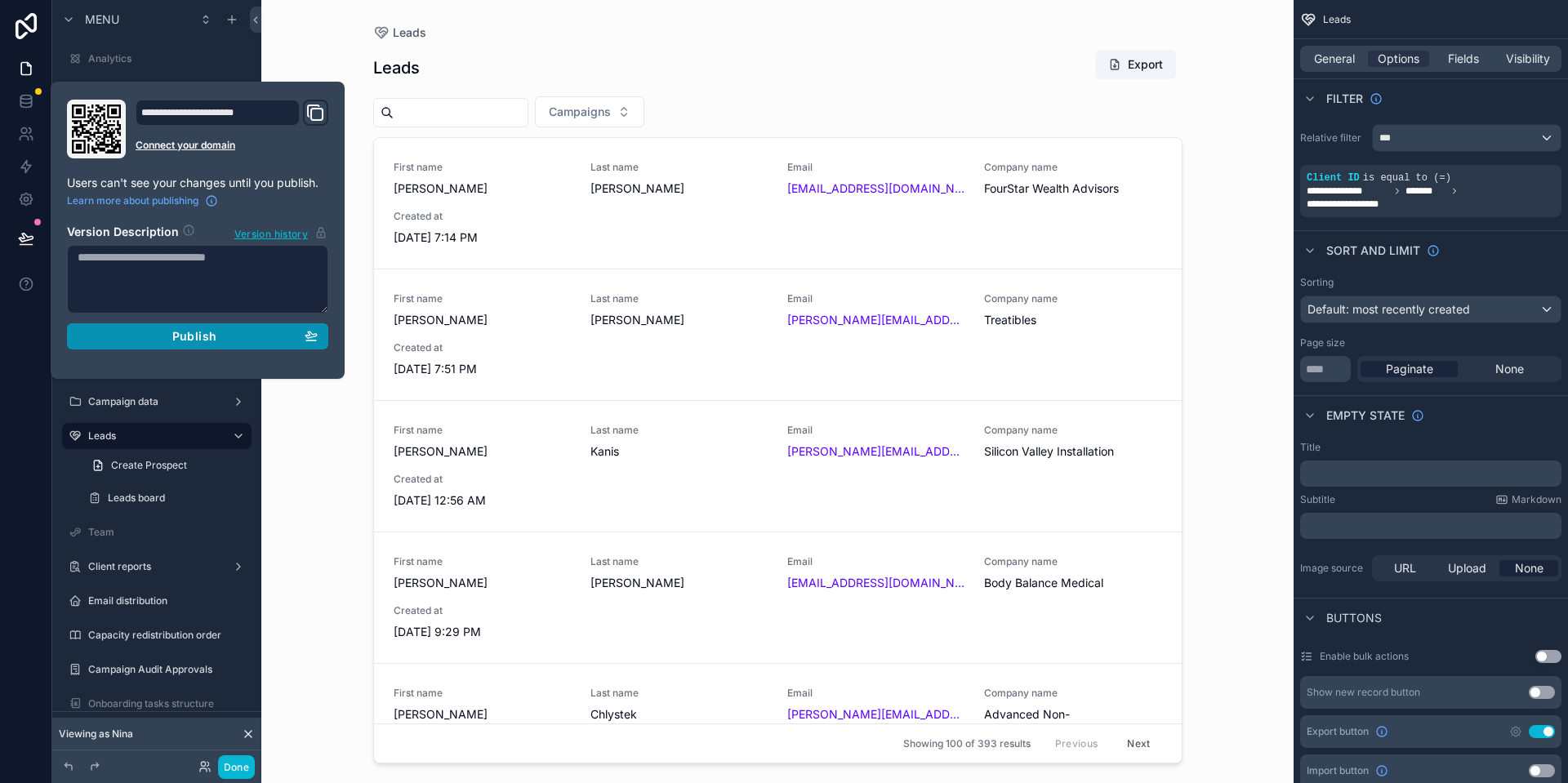
click at [240, 345] on button "Publish" at bounding box center [197, 336] width 261 height 26
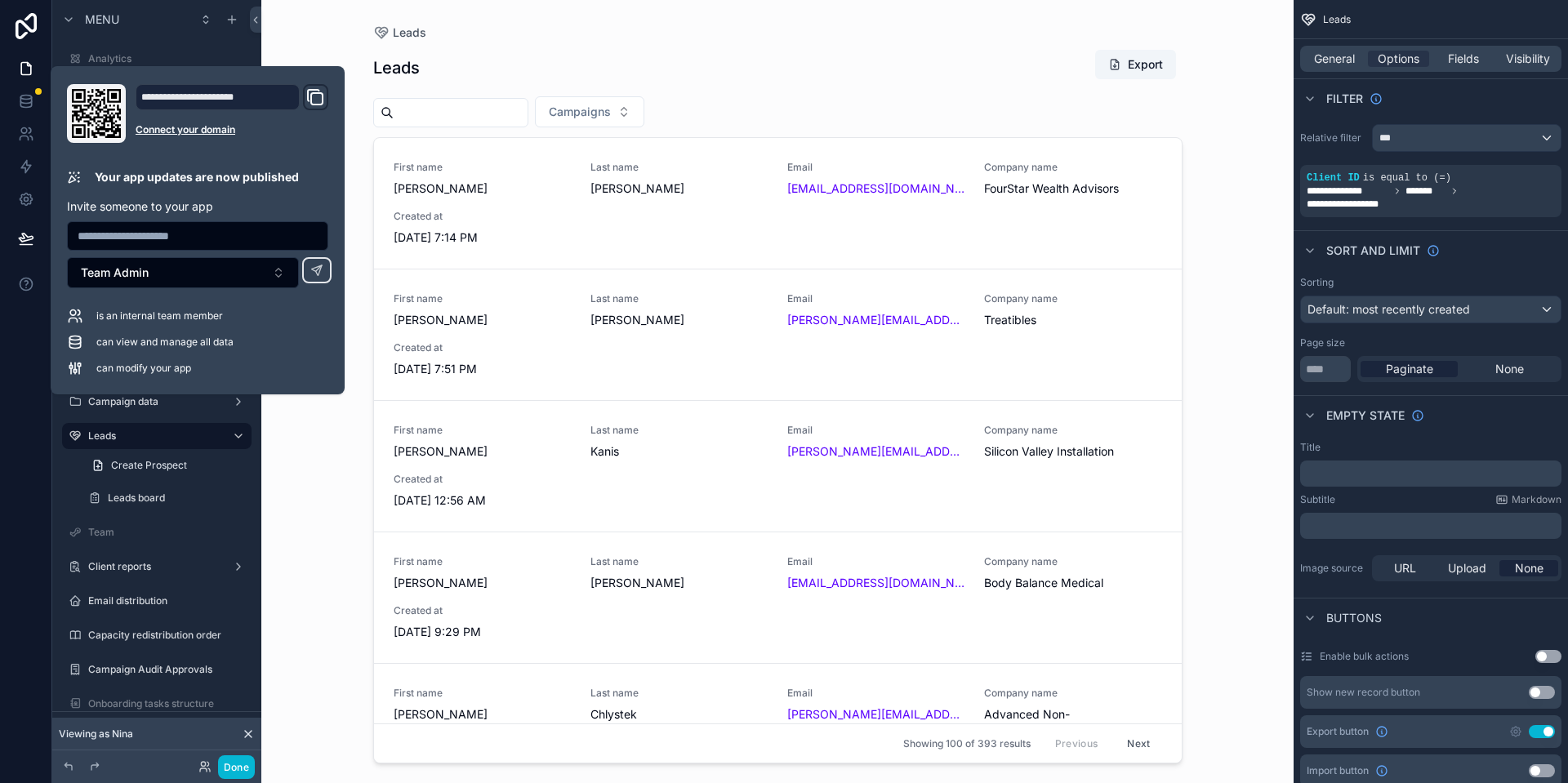
click at [315, 49] on div "Leads Leads Export Campaigns First name [PERSON_NAME] Last name [PERSON_NAME] E…" at bounding box center [776, 391] width 1032 height 783
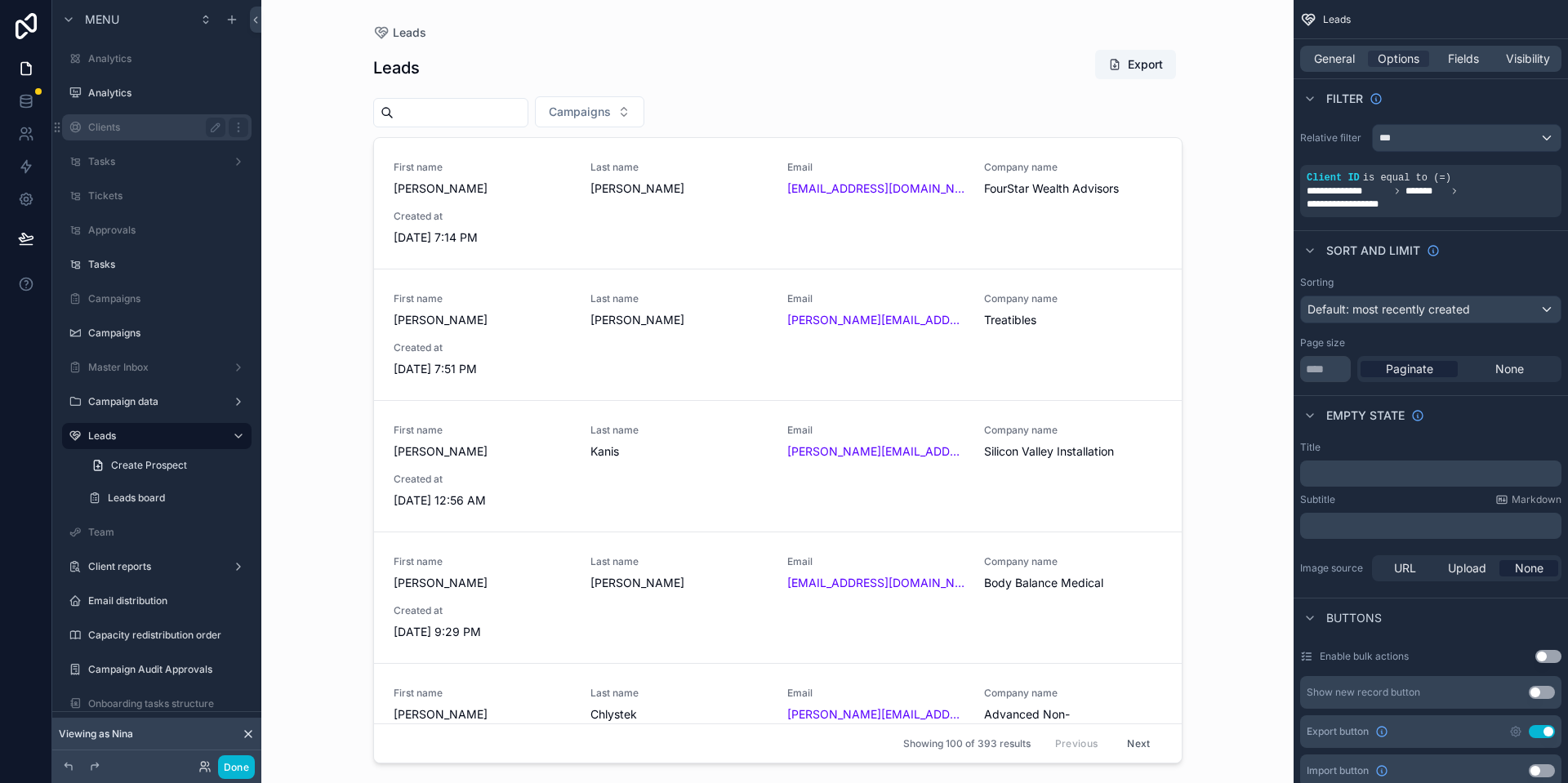
click at [134, 131] on label "Clients" at bounding box center [154, 127] width 131 height 13
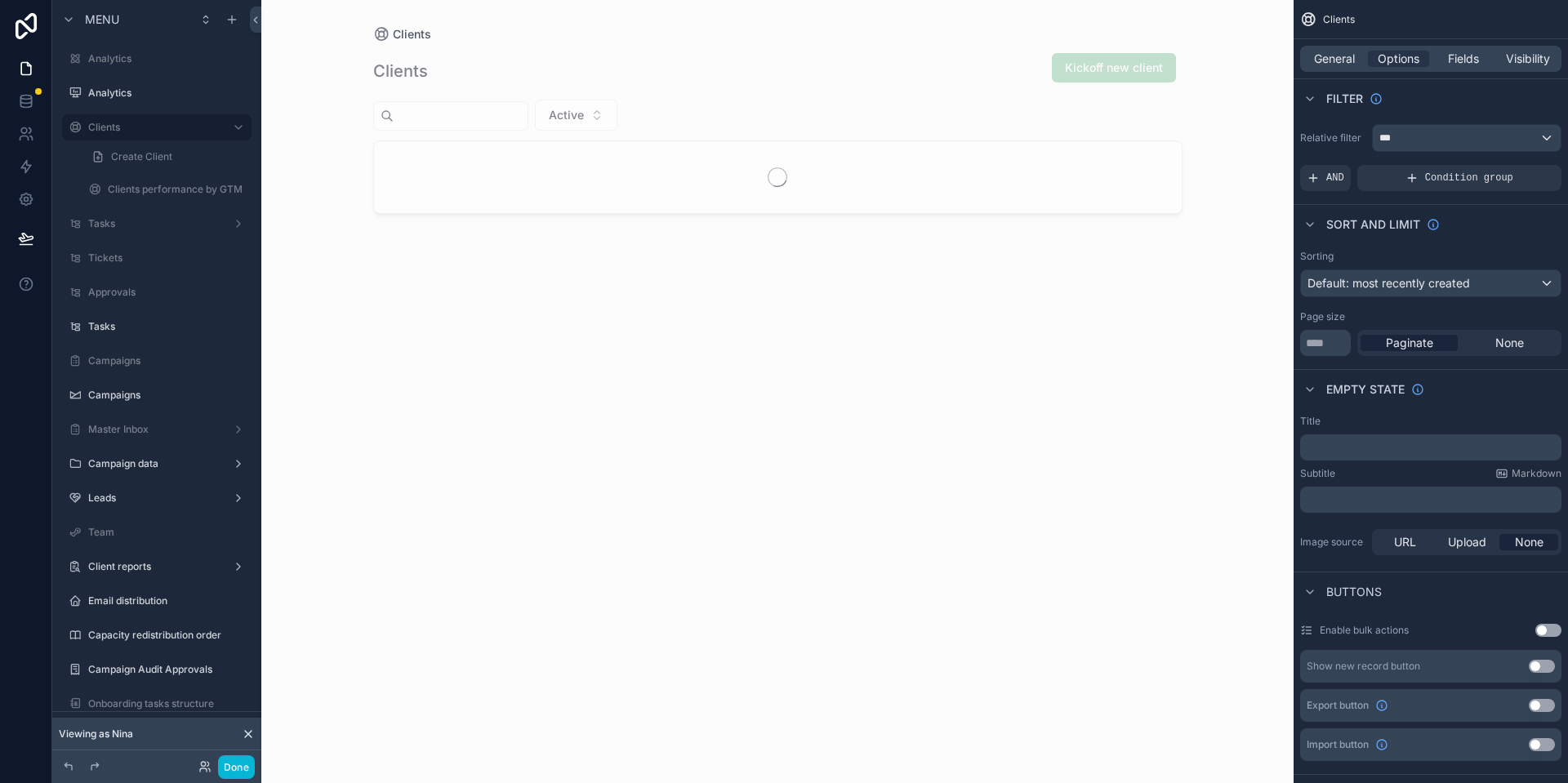
click at [249, 741] on div "Viewing as Nina" at bounding box center [156, 734] width 209 height 33
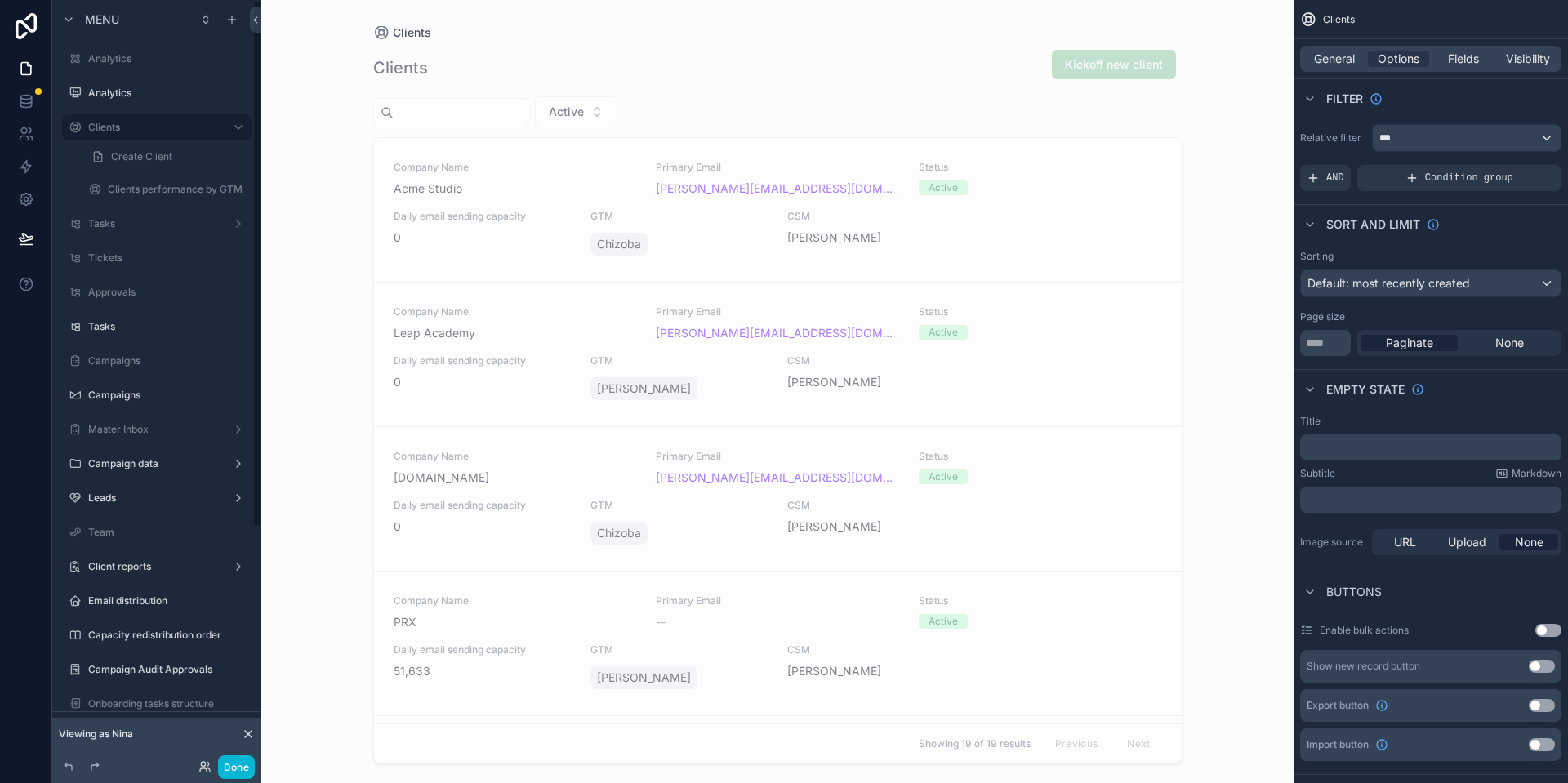
click at [250, 735] on icon at bounding box center [248, 734] width 7 height 7
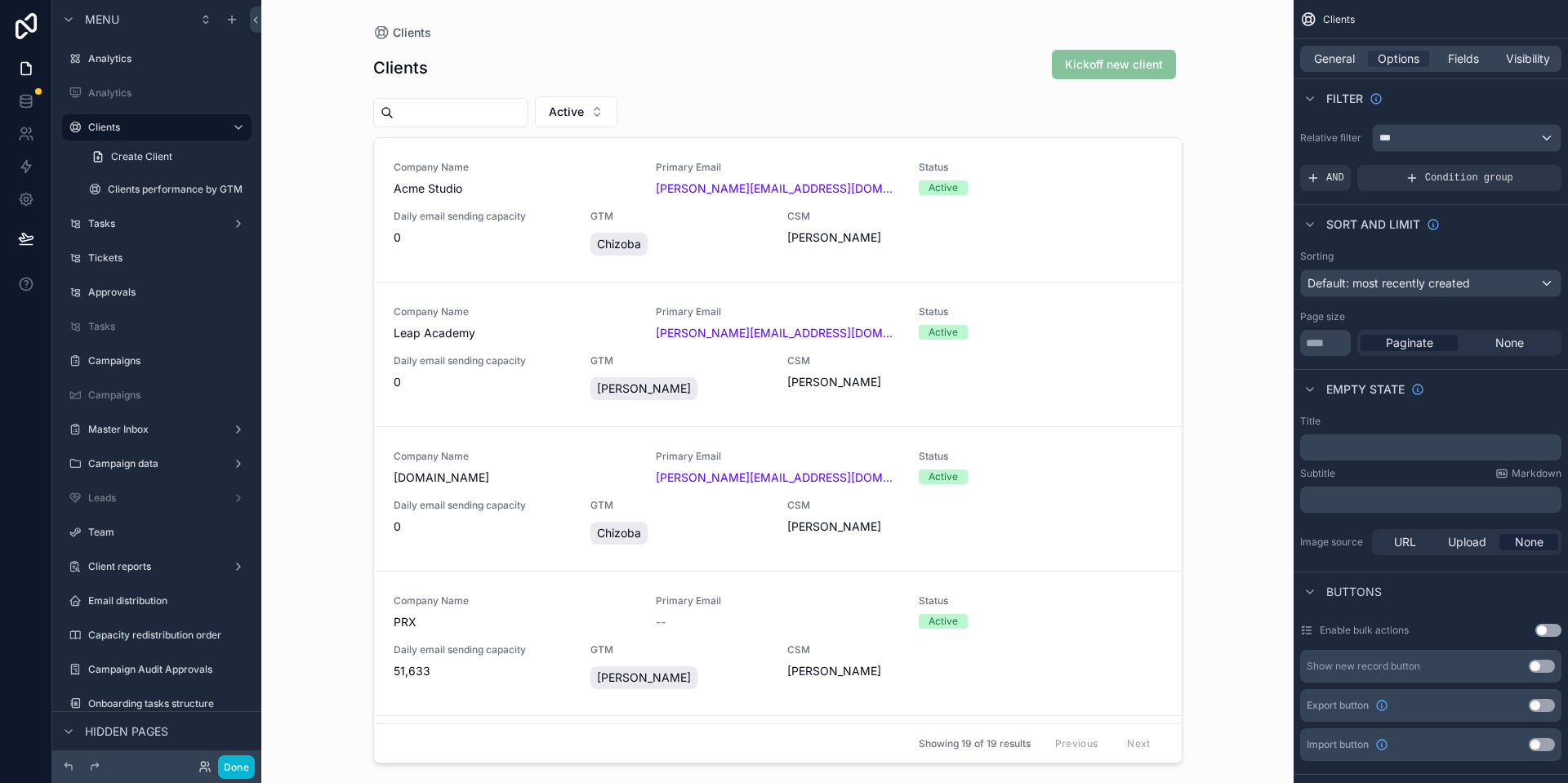
click at [729, 211] on div "scrollable content" at bounding box center [777, 382] width 835 height 763
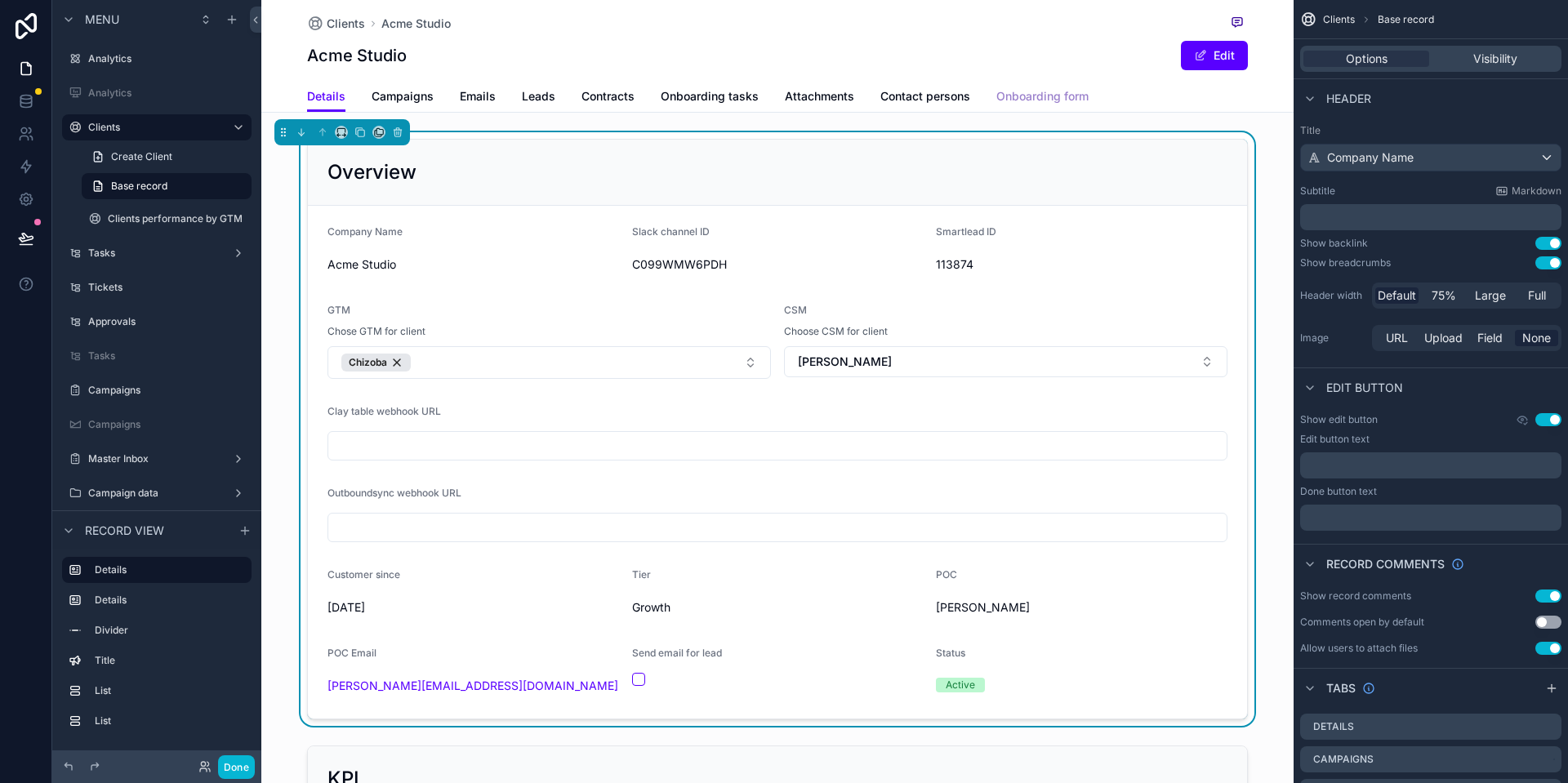
click at [1025, 102] on span "Onboarding form" at bounding box center [1042, 96] width 92 height 16
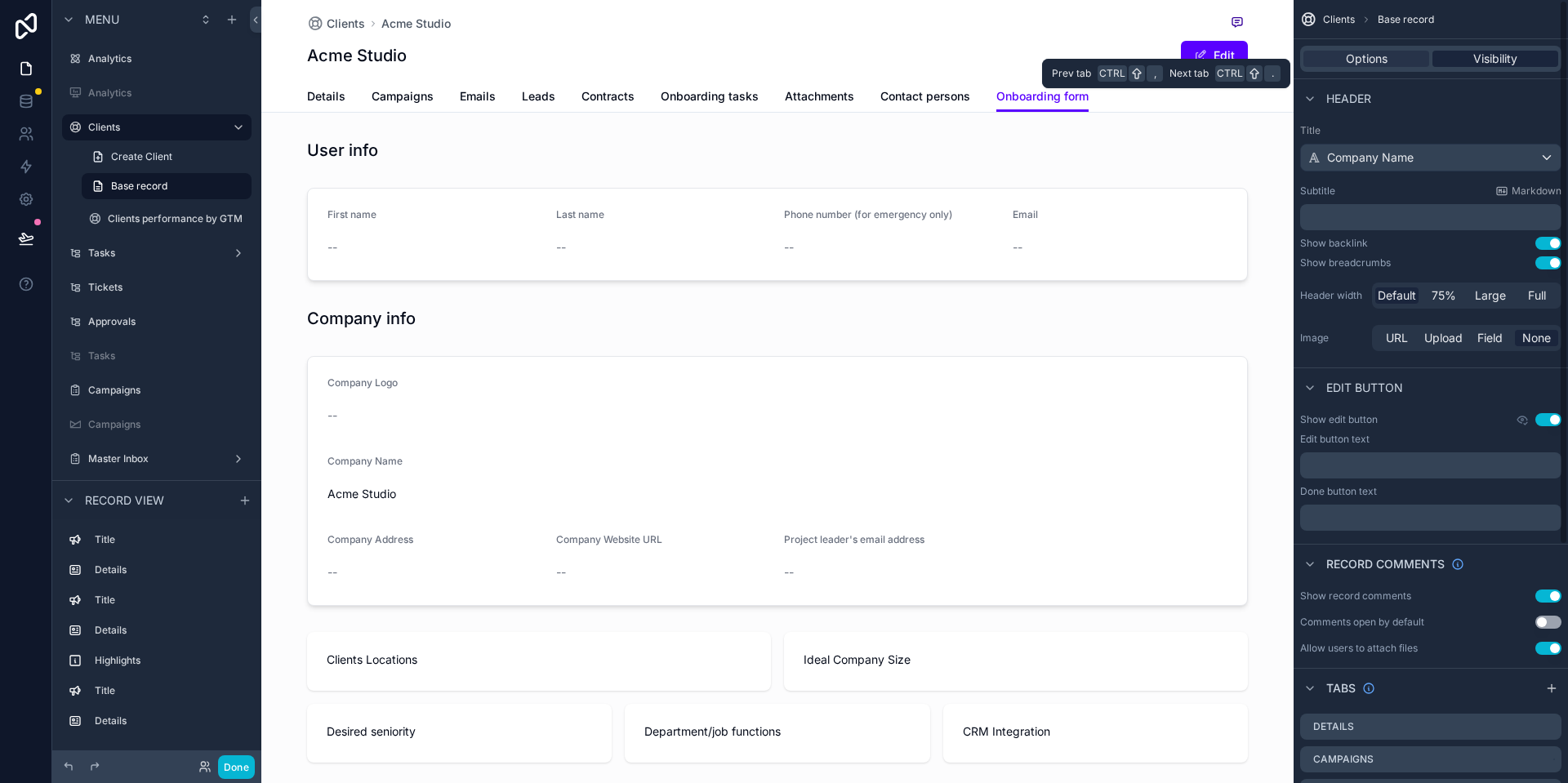
click at [1473, 52] on span "Visibility" at bounding box center [1494, 58] width 44 height 16
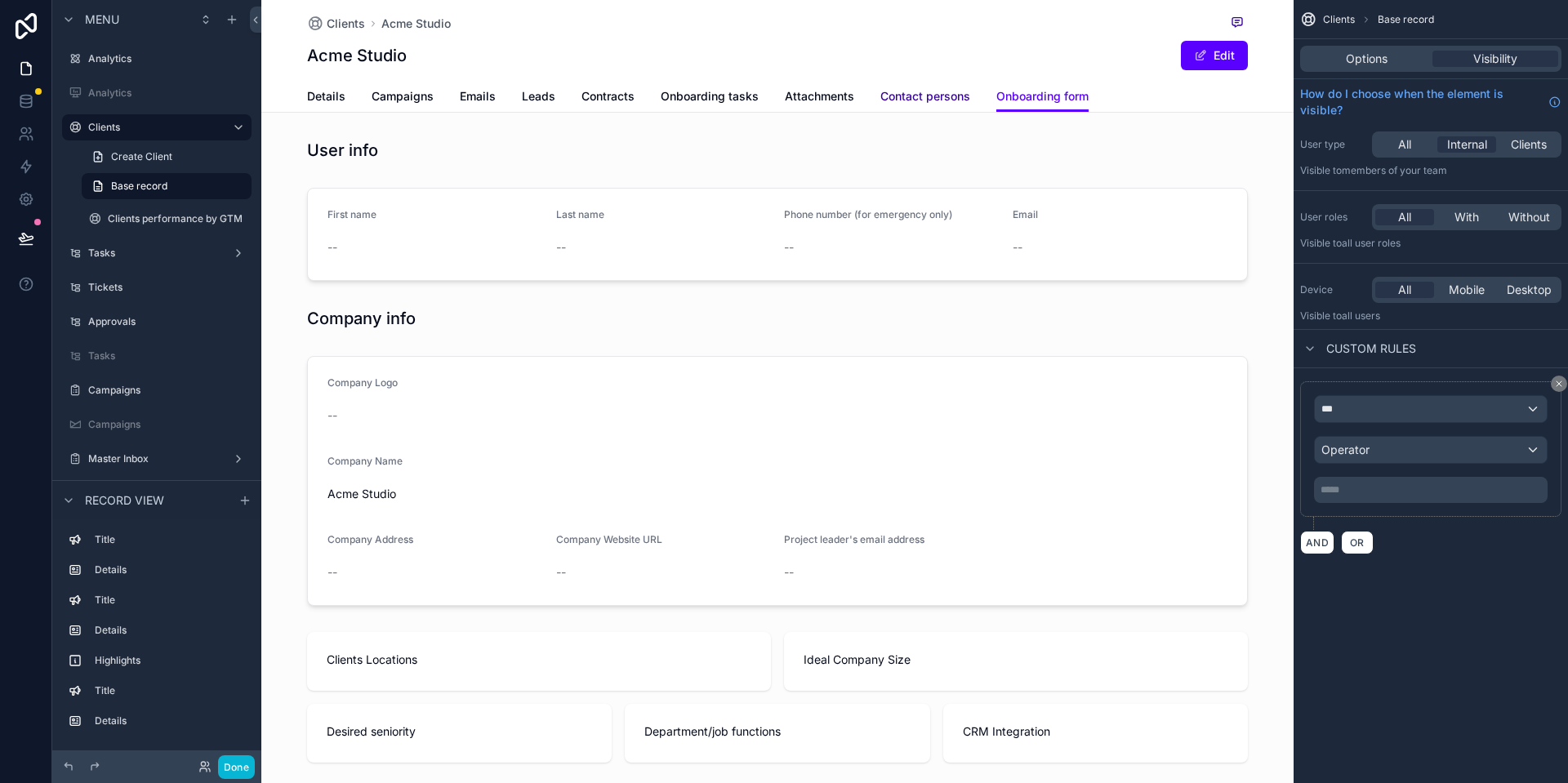
click at [939, 83] on link "Contact persons" at bounding box center [924, 98] width 90 height 33
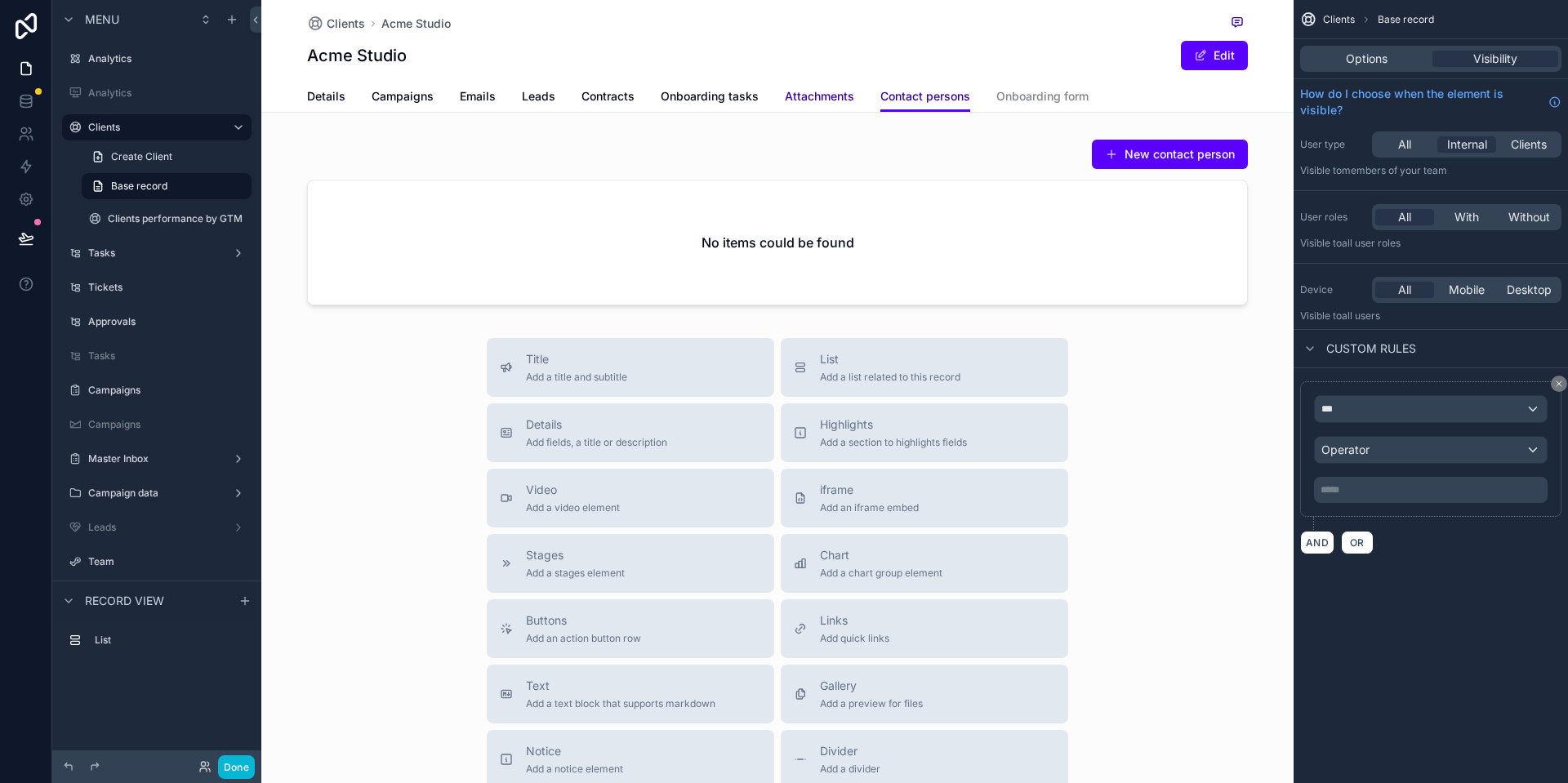
click at [792, 94] on span "Attachments" at bounding box center [820, 96] width 70 height 16
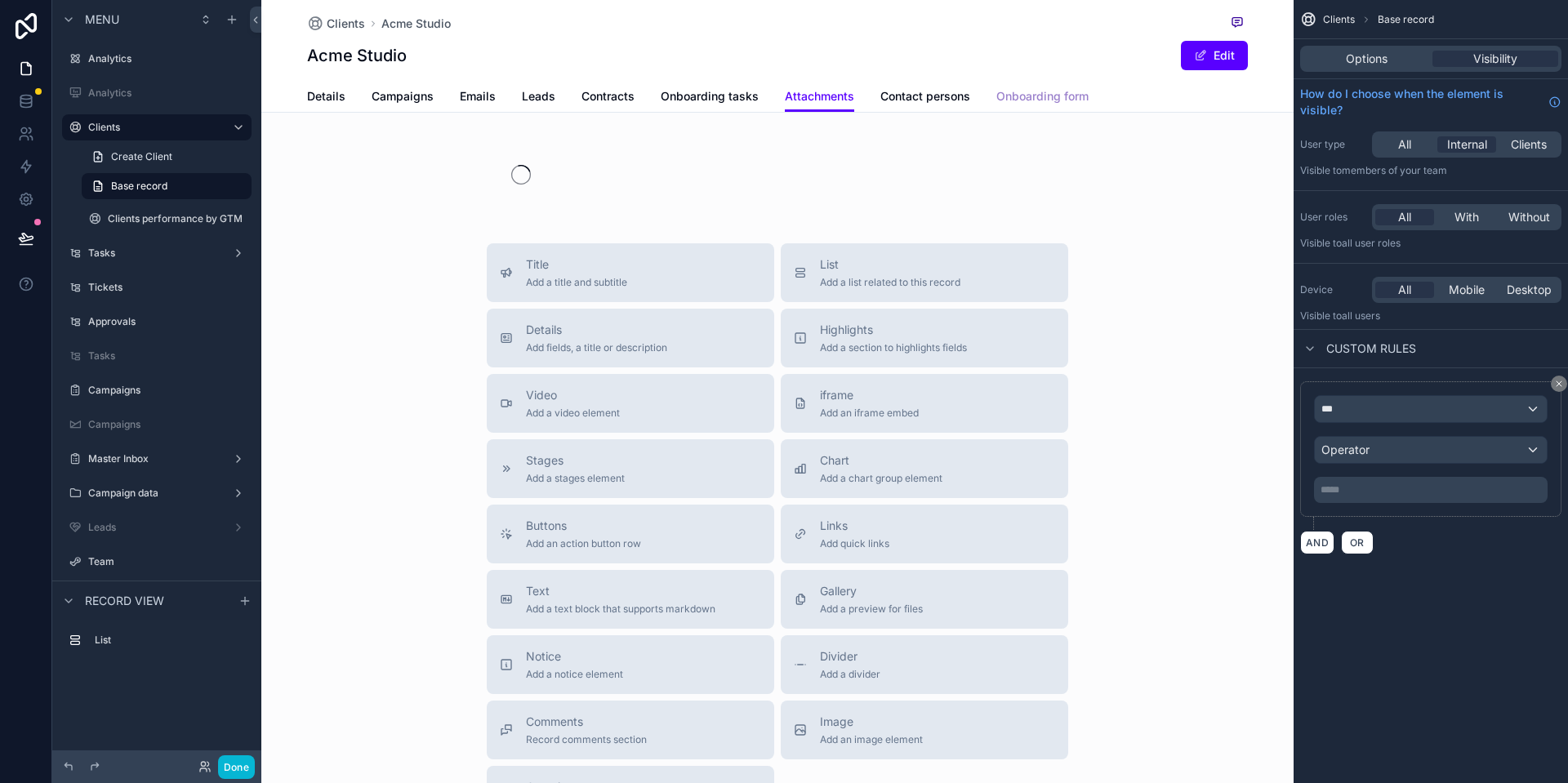
click at [1012, 97] on span "Onboarding form" at bounding box center [1042, 96] width 92 height 16
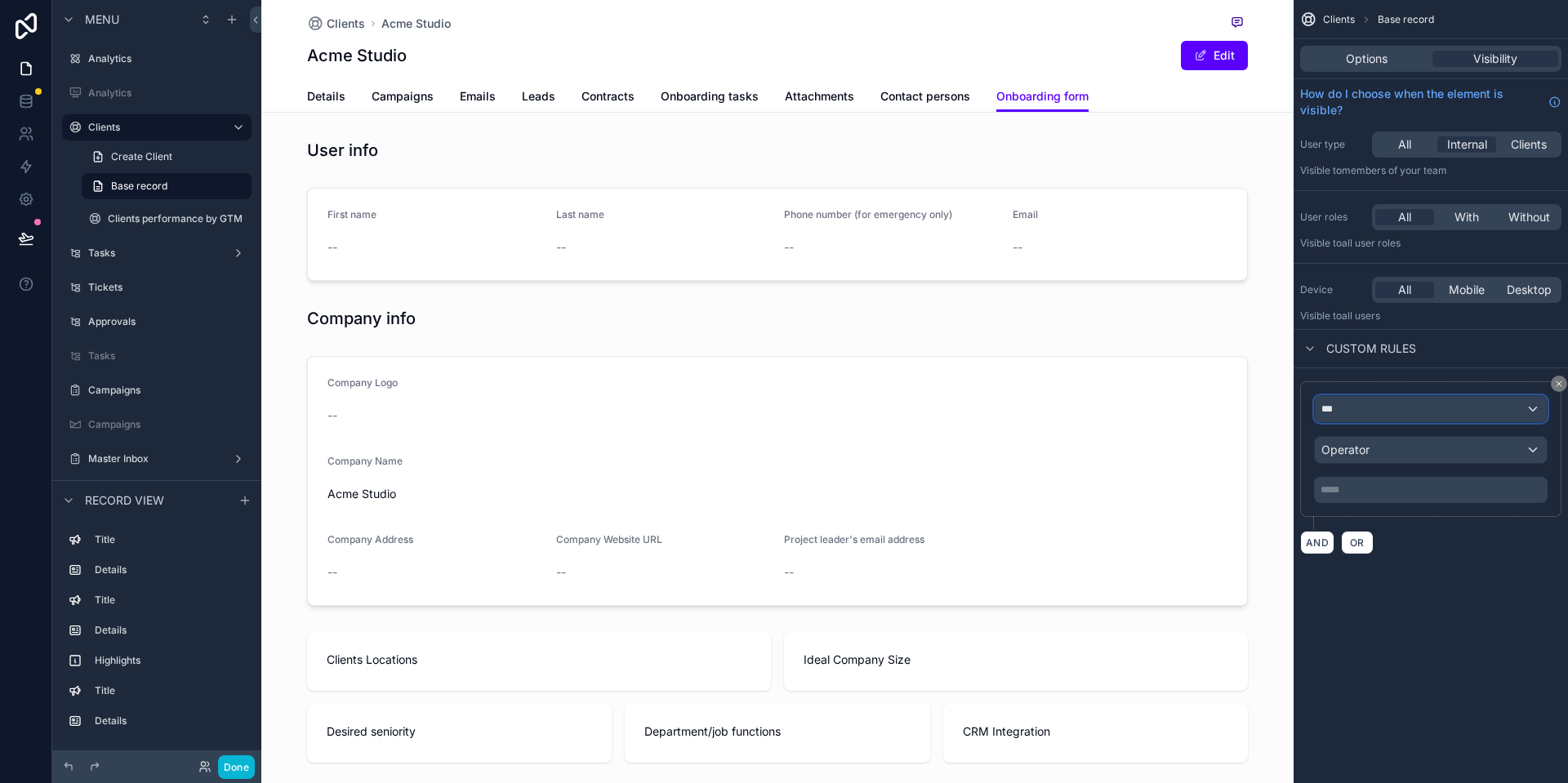
click at [1402, 411] on div "***" at bounding box center [1430, 409] width 232 height 26
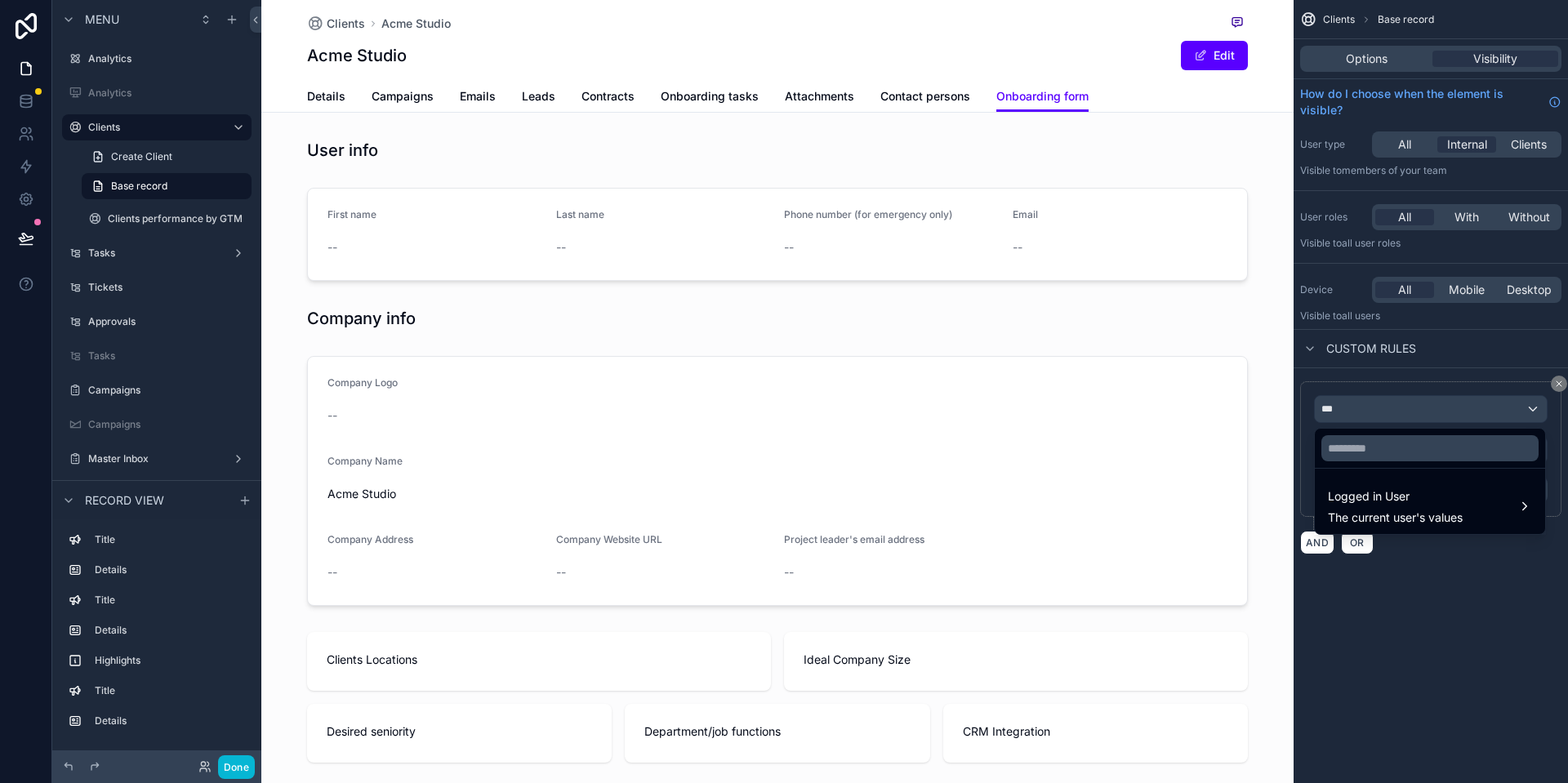
click at [1416, 409] on div "scrollable content" at bounding box center [784, 391] width 1568 height 783
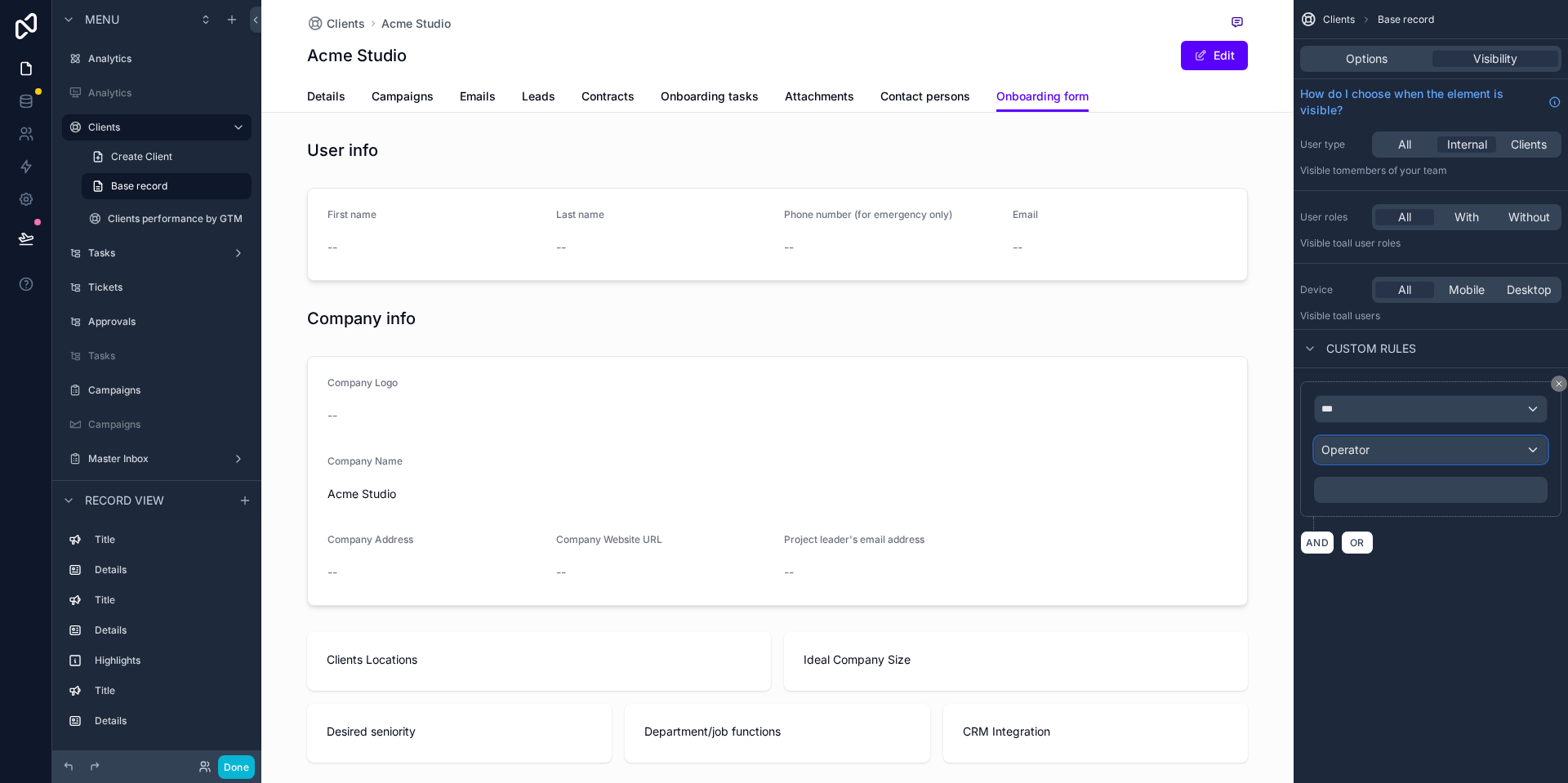
click at [1410, 449] on div "Operator" at bounding box center [1430, 450] width 232 height 26
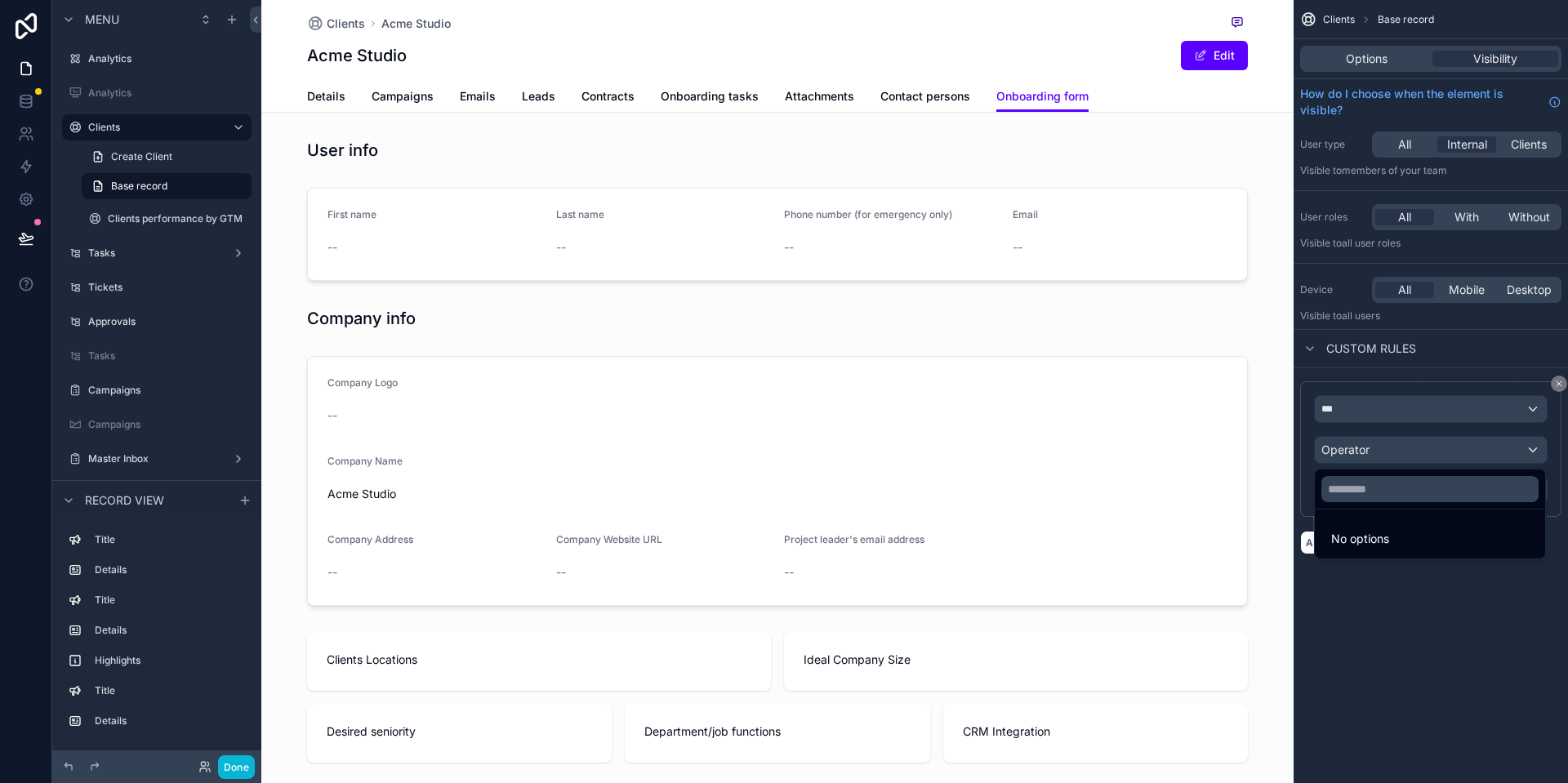
click at [1410, 449] on div "scrollable content" at bounding box center [784, 391] width 1568 height 783
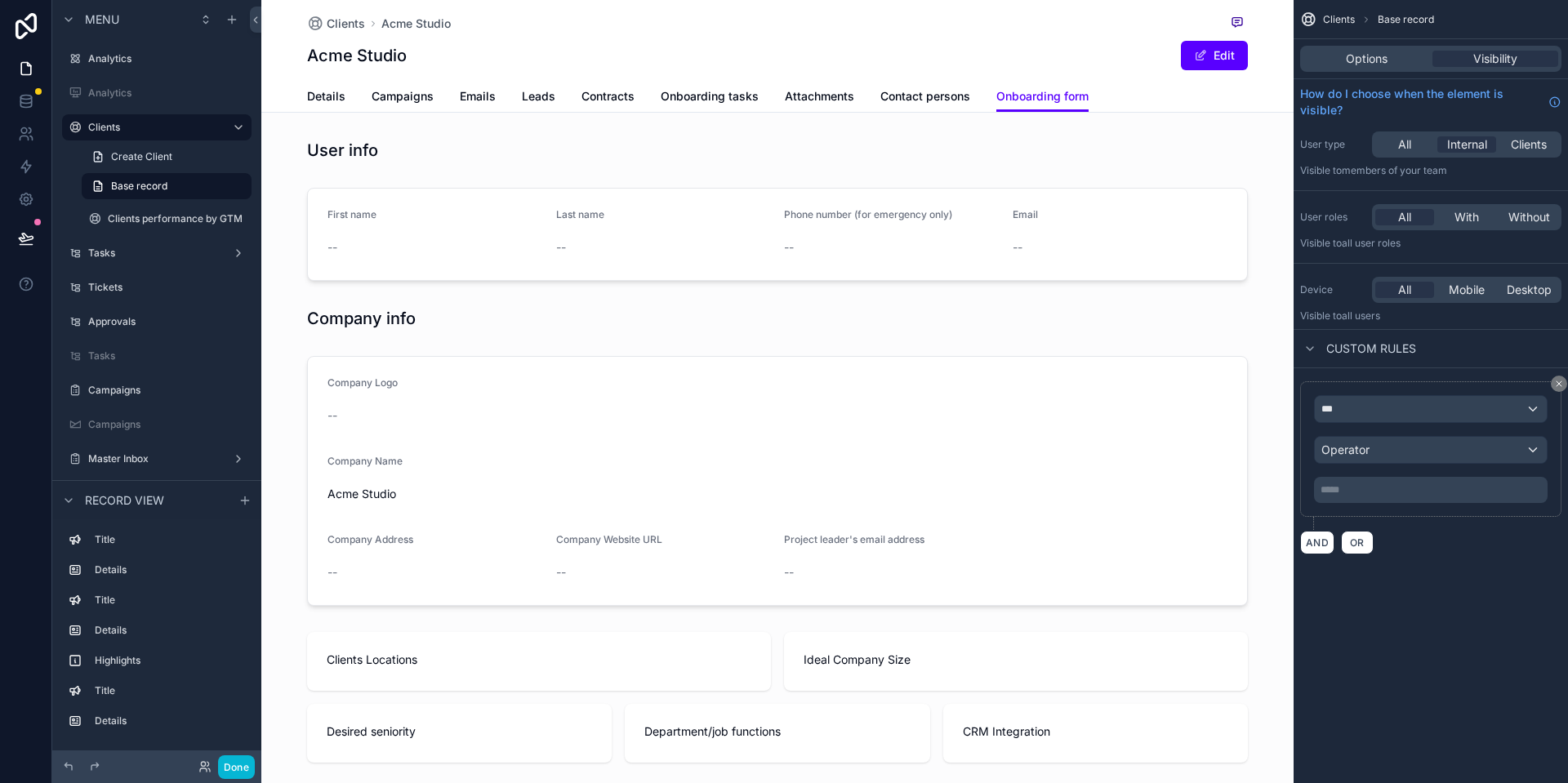
click at [1431, 562] on div "*** Operator ***** ﻿ AND OR" at bounding box center [1430, 467] width 274 height 199
click at [138, 130] on label "Clients" at bounding box center [154, 127] width 131 height 13
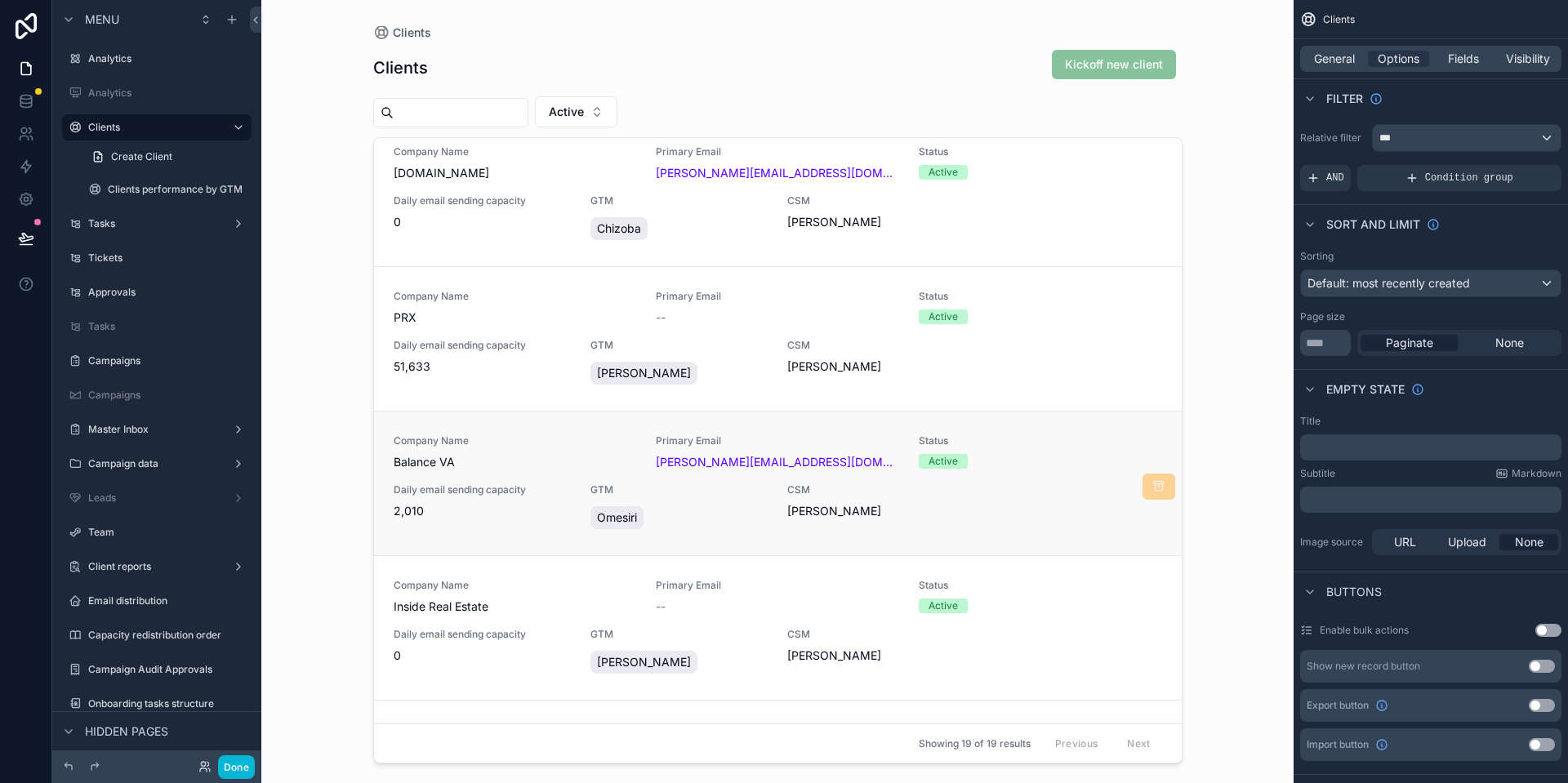
scroll to position [305, 0]
click at [579, 465] on span "Balance VA" at bounding box center [515, 461] width 243 height 16
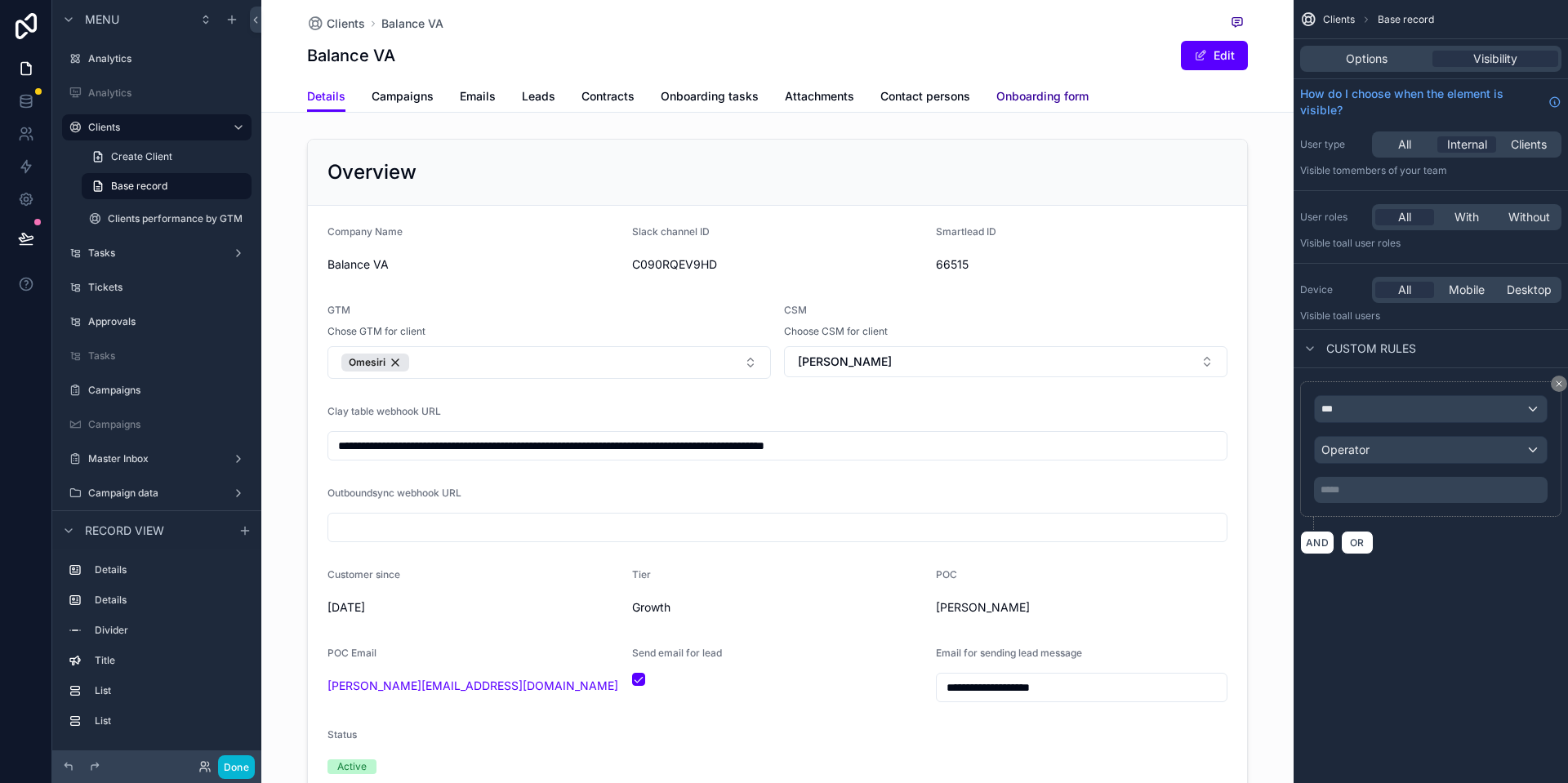
click at [1024, 101] on span "Onboarding form" at bounding box center [1042, 96] width 92 height 16
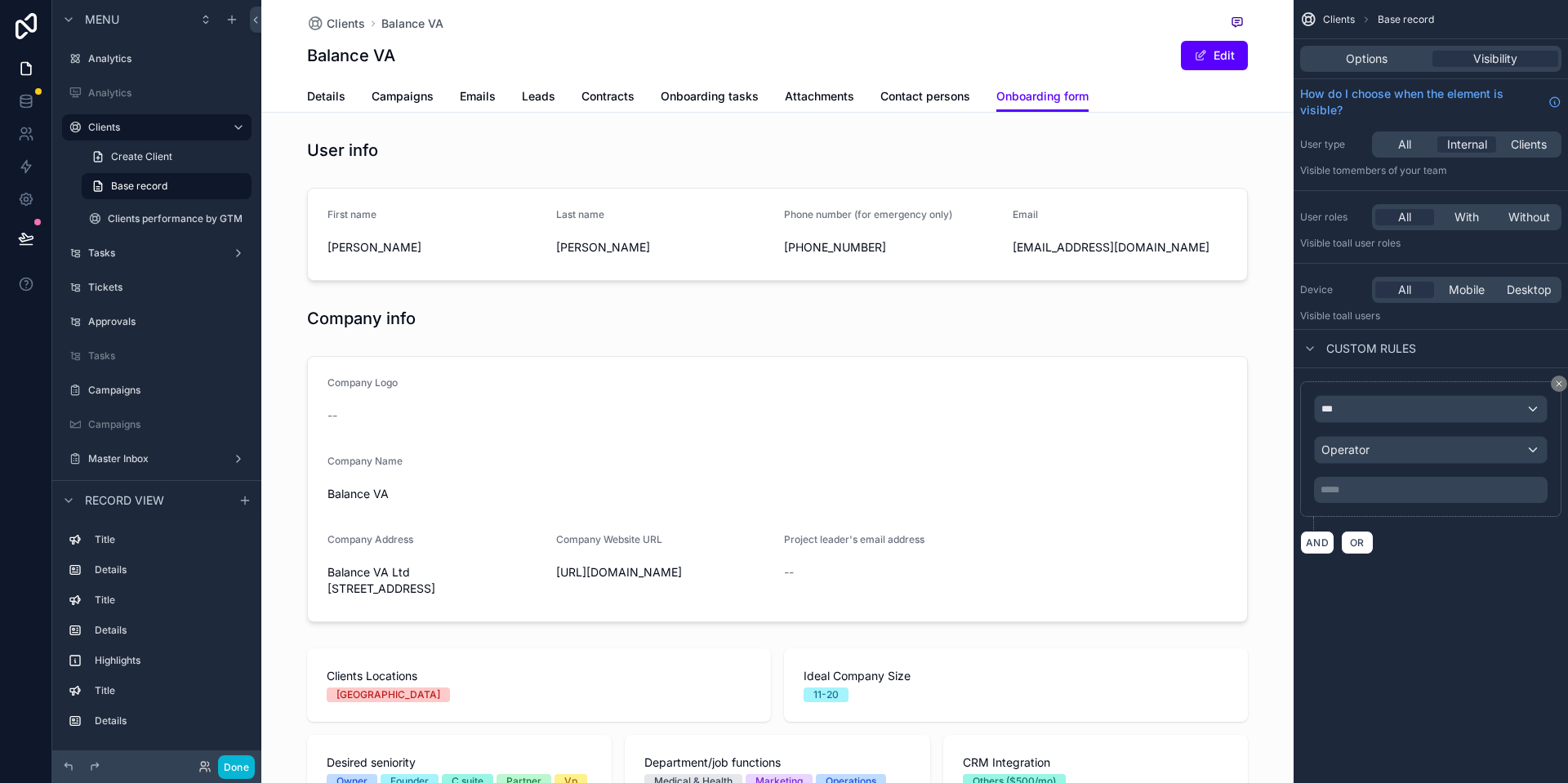
click at [1359, 70] on div "Options Visibility" at bounding box center [1430, 59] width 261 height 26
click at [1371, 61] on span "Options" at bounding box center [1366, 58] width 41 height 16
